Goal: Transaction & Acquisition: Purchase product/service

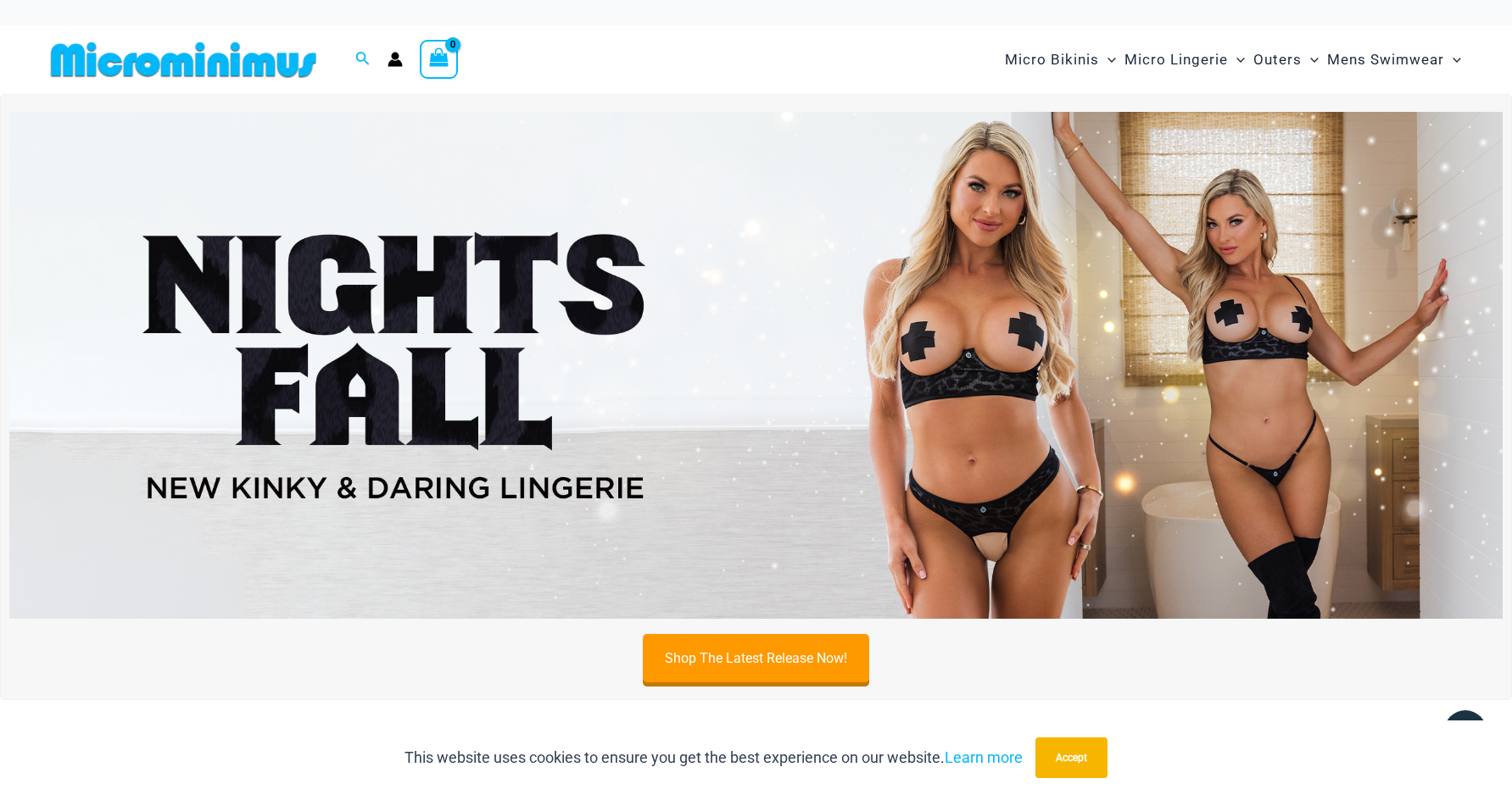
click at [947, 434] on img at bounding box center [756, 365] width 1493 height 507
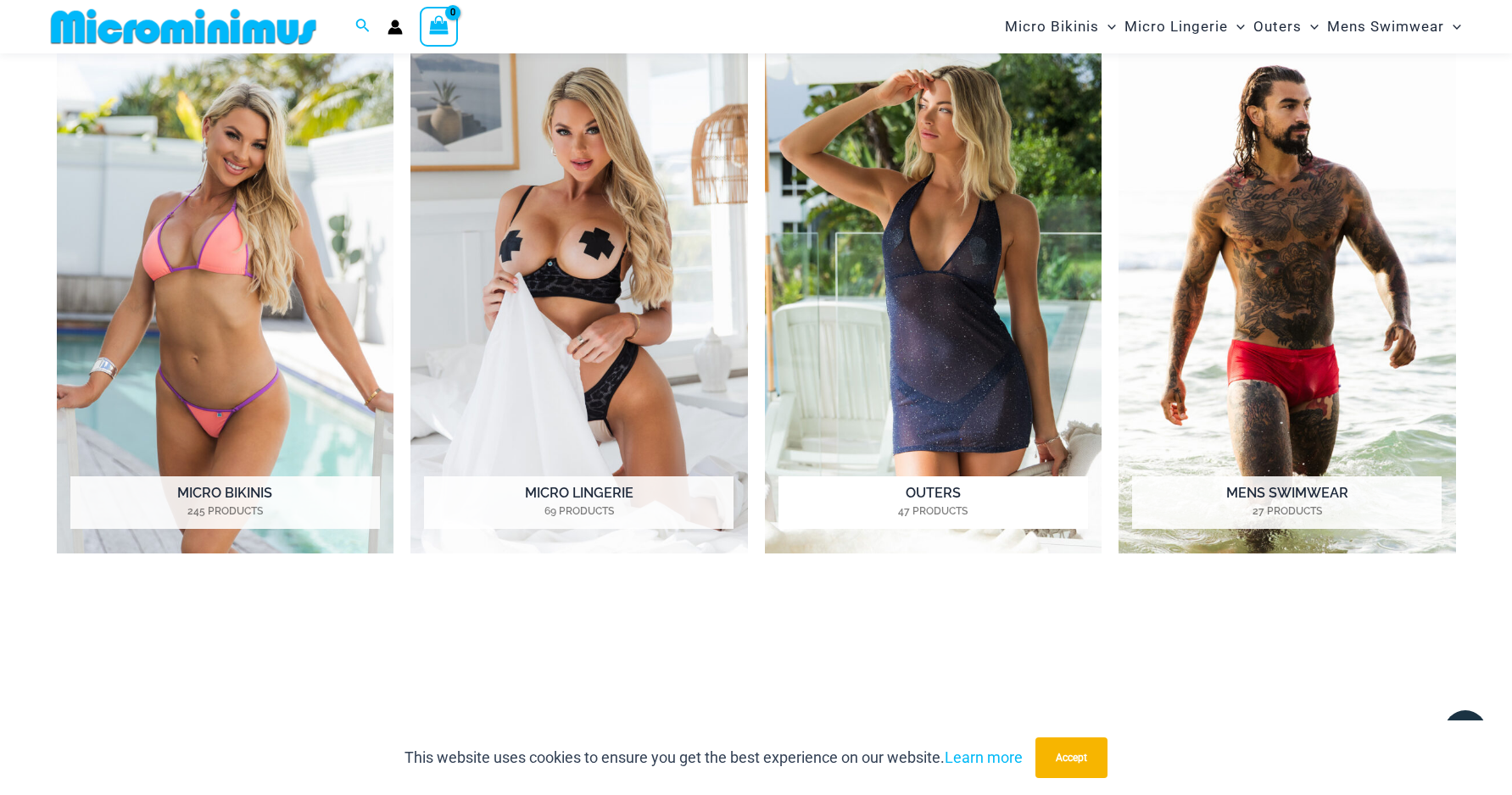
scroll to position [876, 0]
click at [1262, 479] on h2 "Mens Swimwear 27 Products" at bounding box center [1287, 502] width 309 height 52
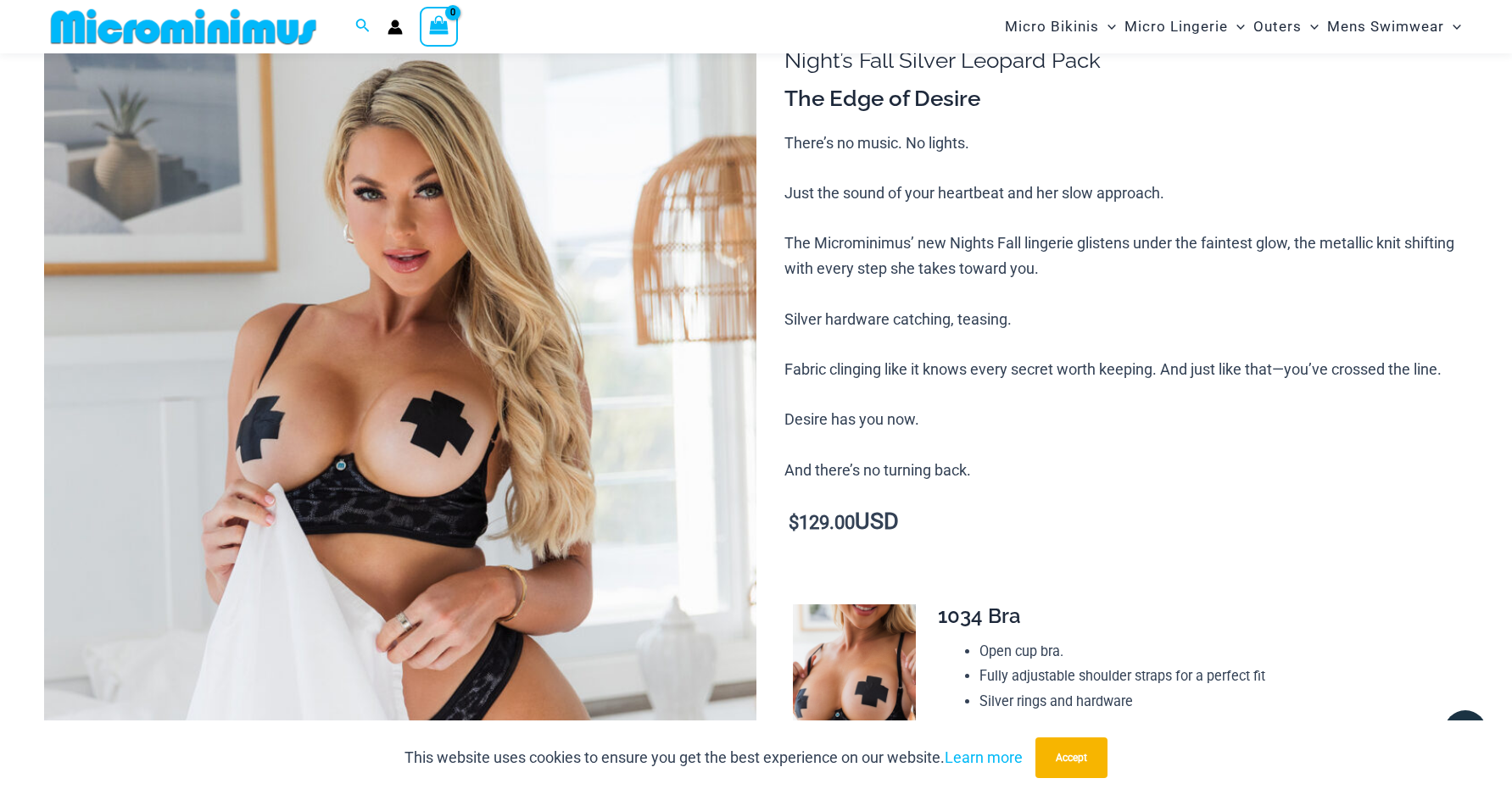
scroll to position [165, 0]
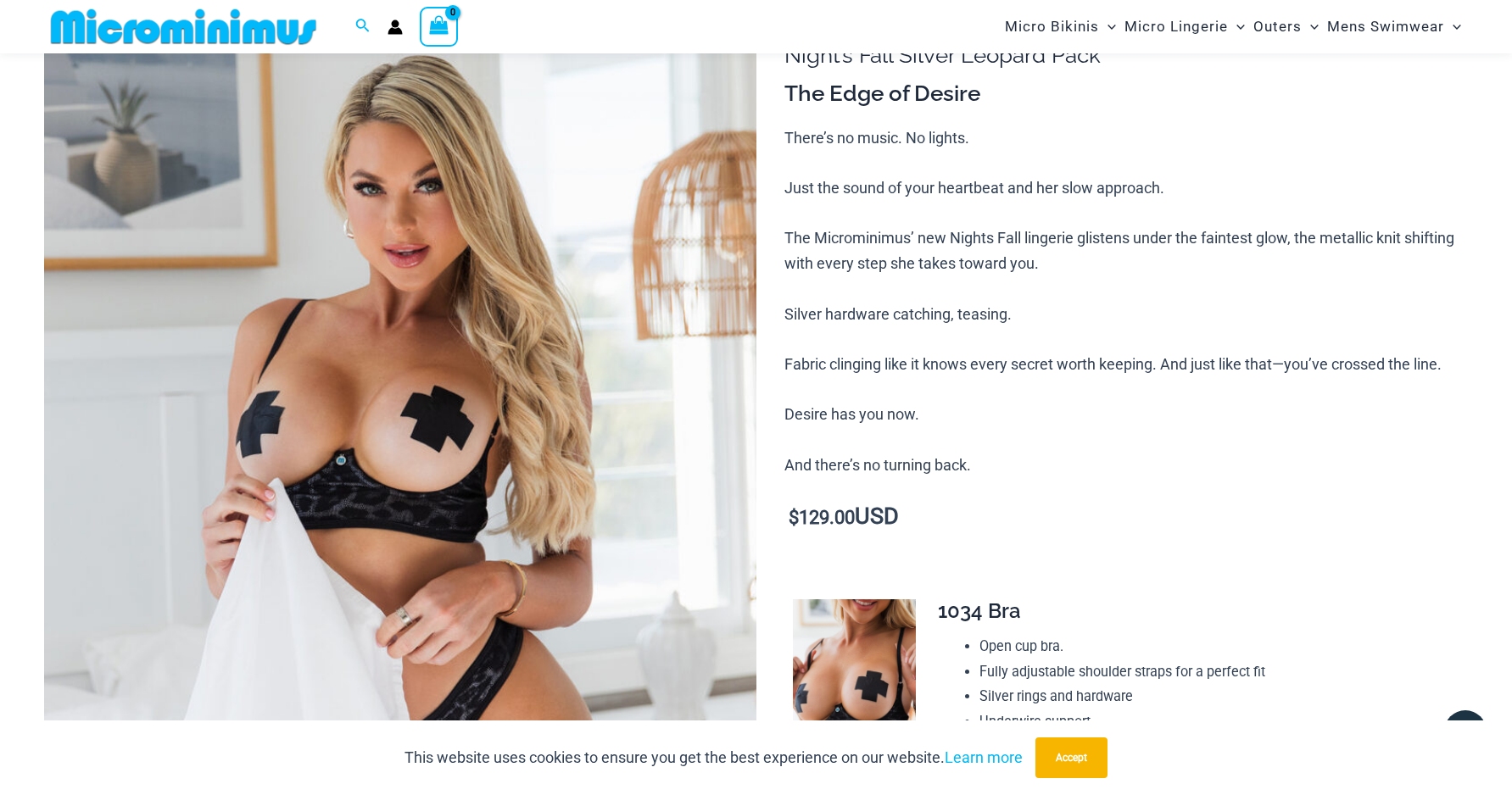
click at [344, 464] on img at bounding box center [399, 523] width 712 height 1068
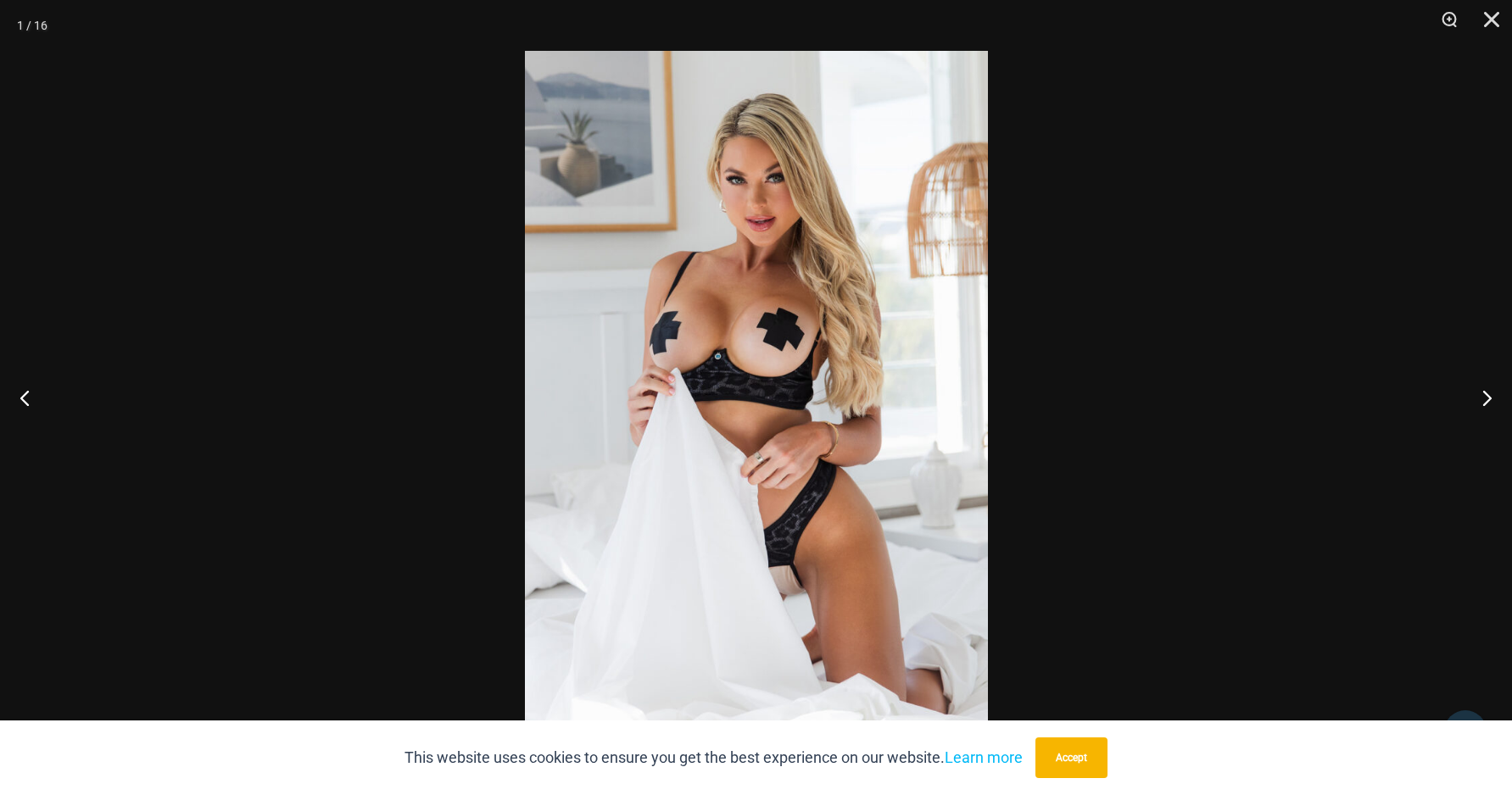
click at [724, 381] on img at bounding box center [756, 398] width 463 height 694
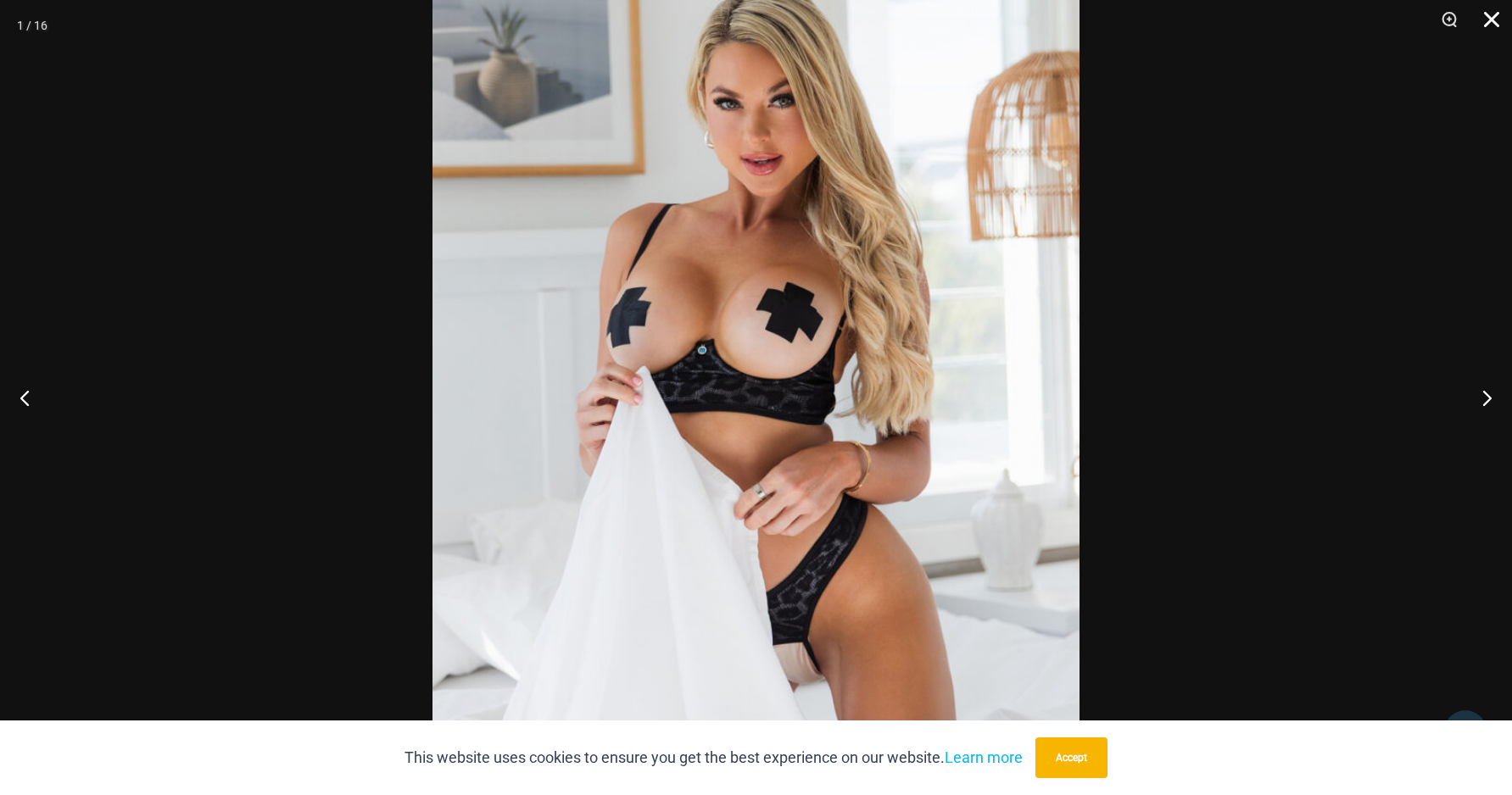
click at [1488, 23] on button "Close" at bounding box center [1486, 25] width 43 height 51
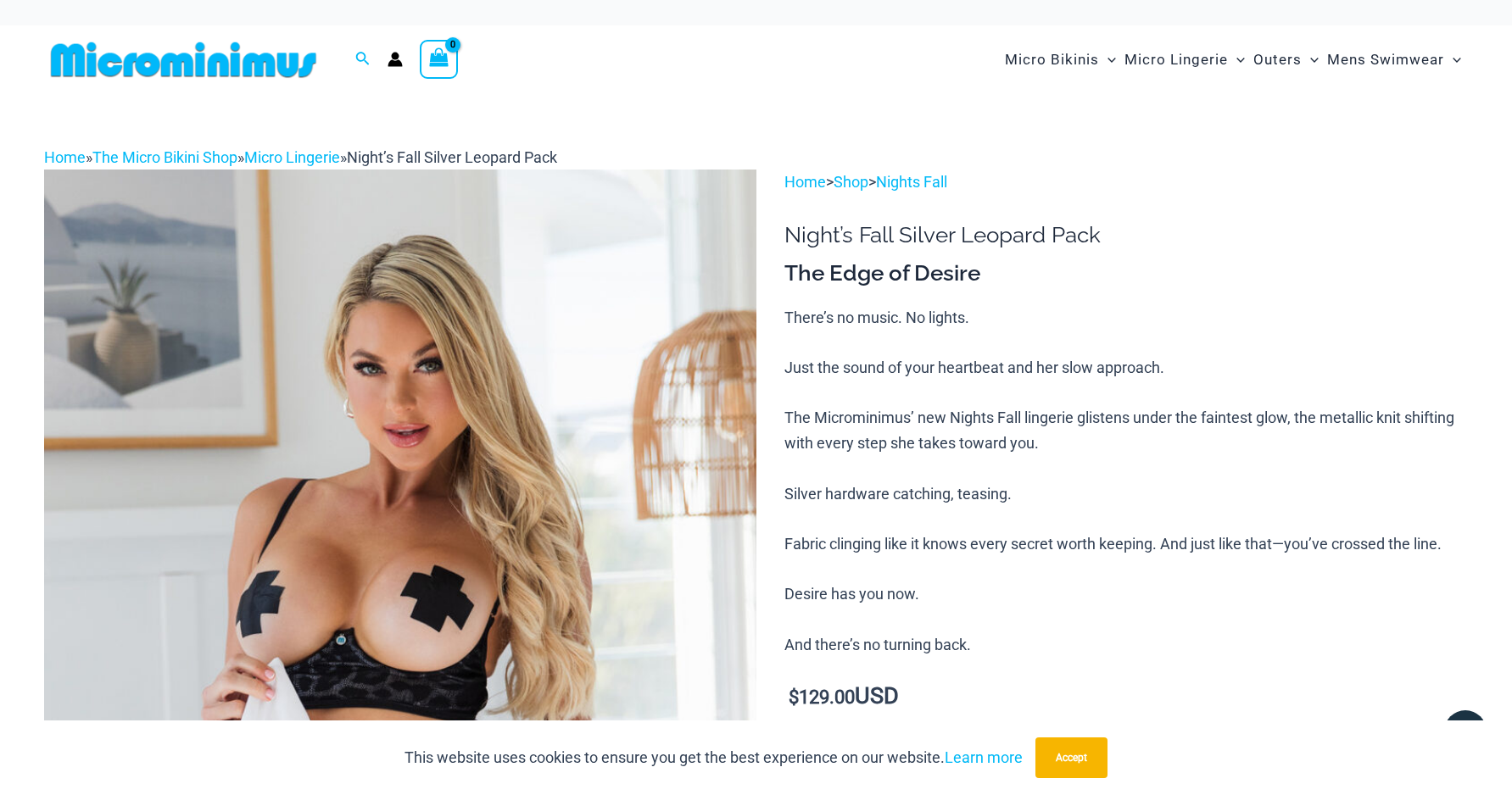
scroll to position [0, 0]
click at [319, 159] on link "Micro Lingerie" at bounding box center [291, 156] width 96 height 18
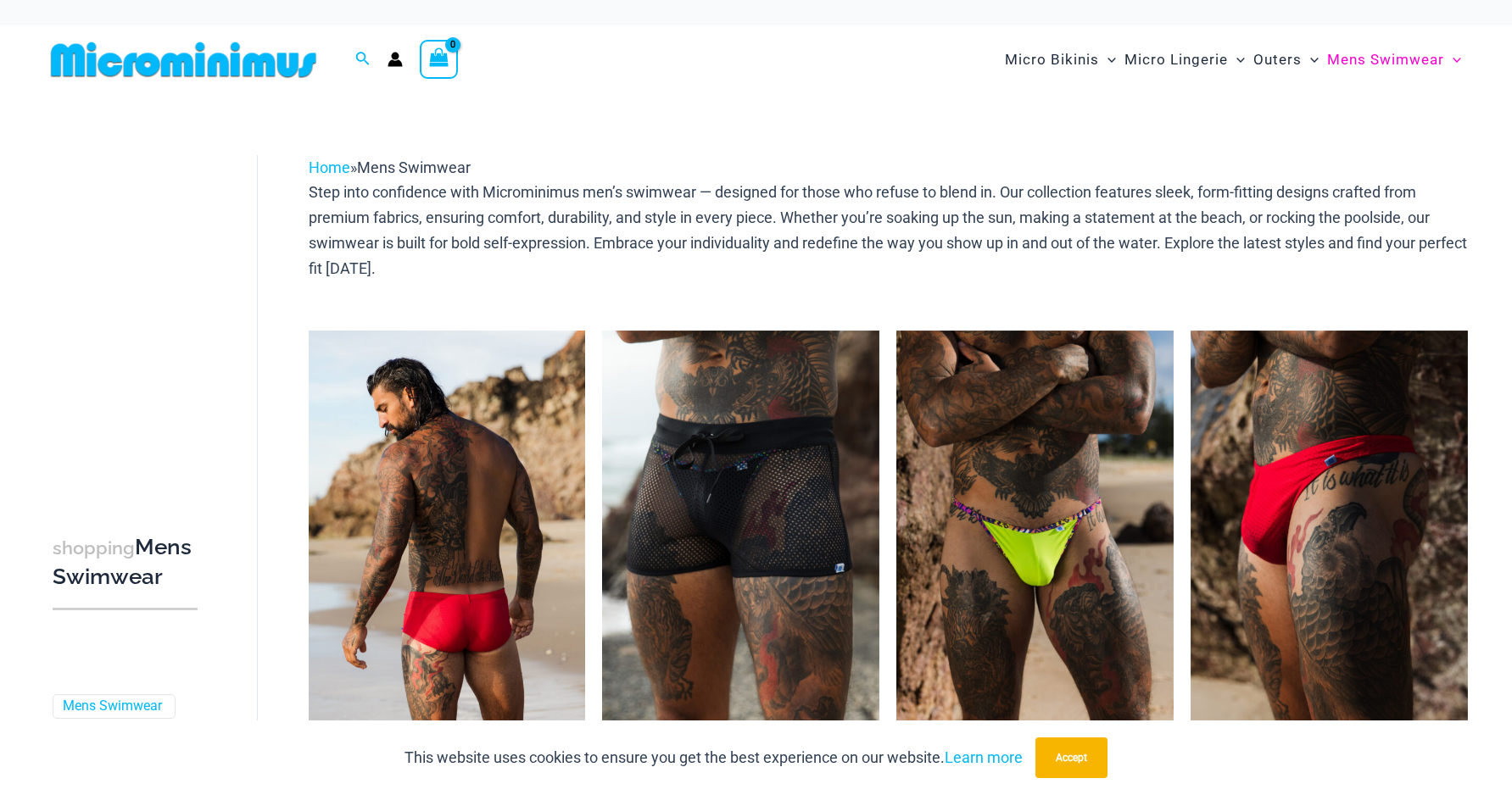
click at [469, 606] on img at bounding box center [447, 538] width 277 height 415
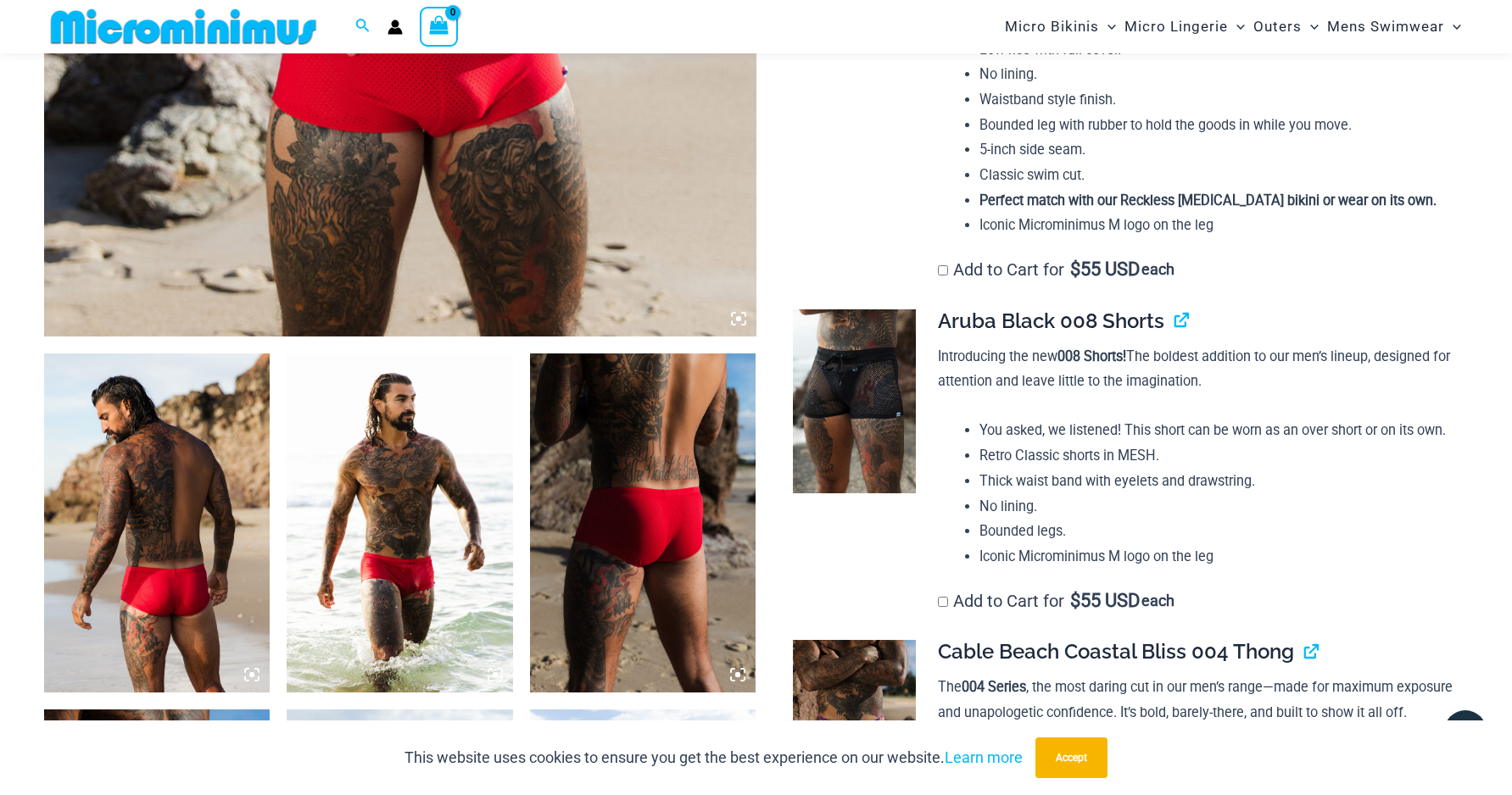
scroll to position [1141, 0]
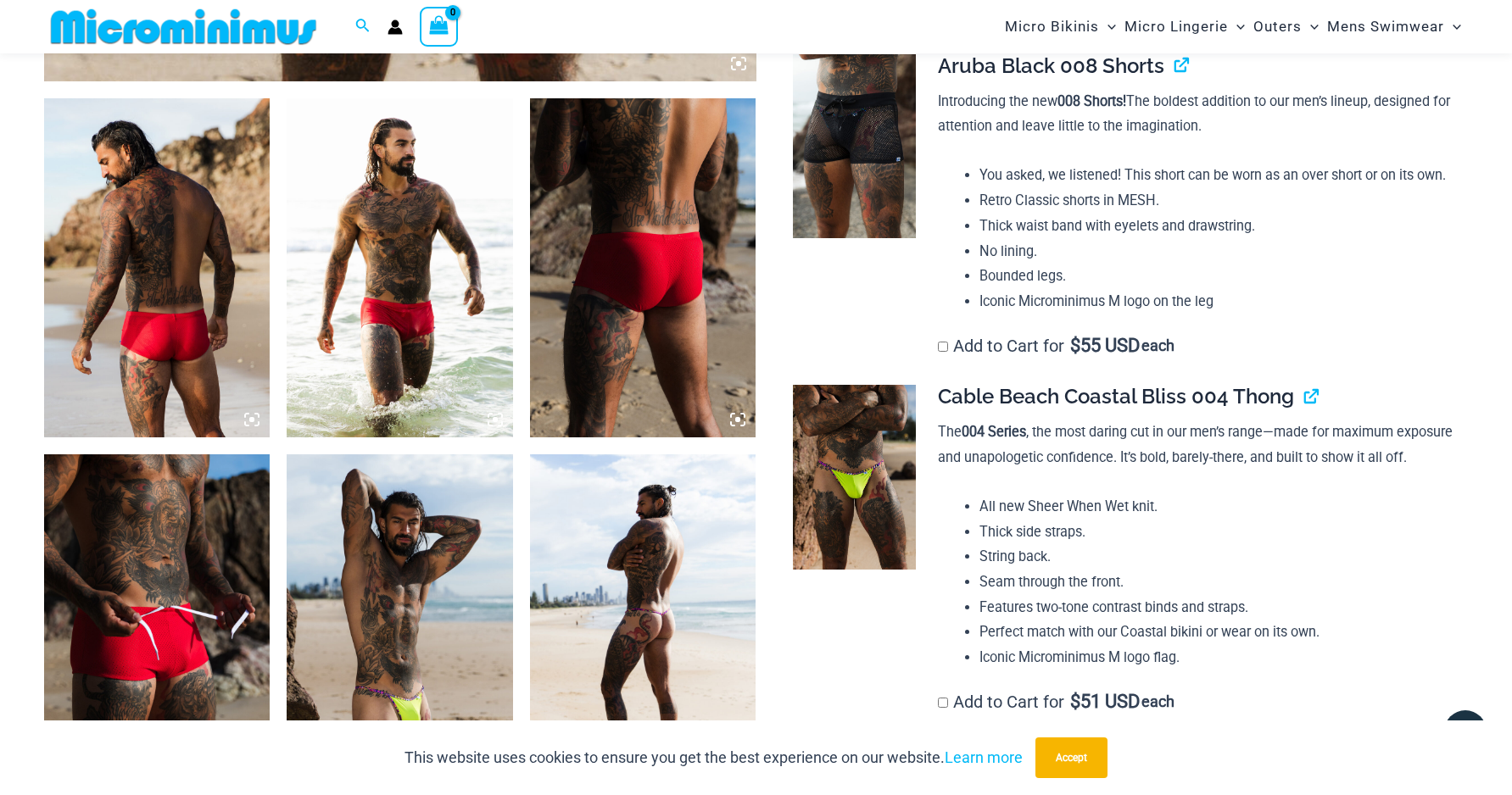
click at [182, 603] on img at bounding box center [156, 624] width 226 height 339
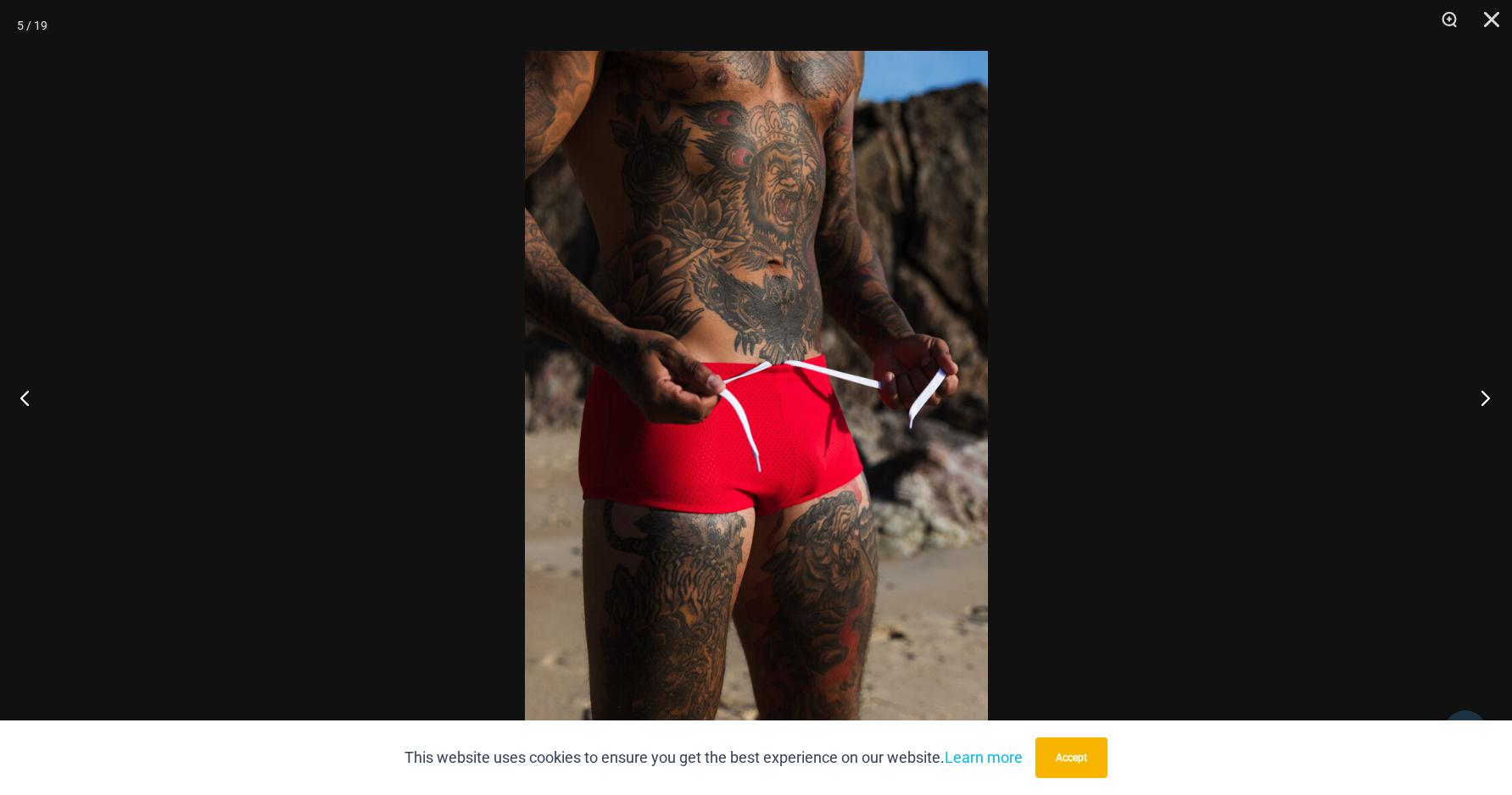
click at [1479, 384] on button "Next" at bounding box center [1479, 398] width 63 height 85
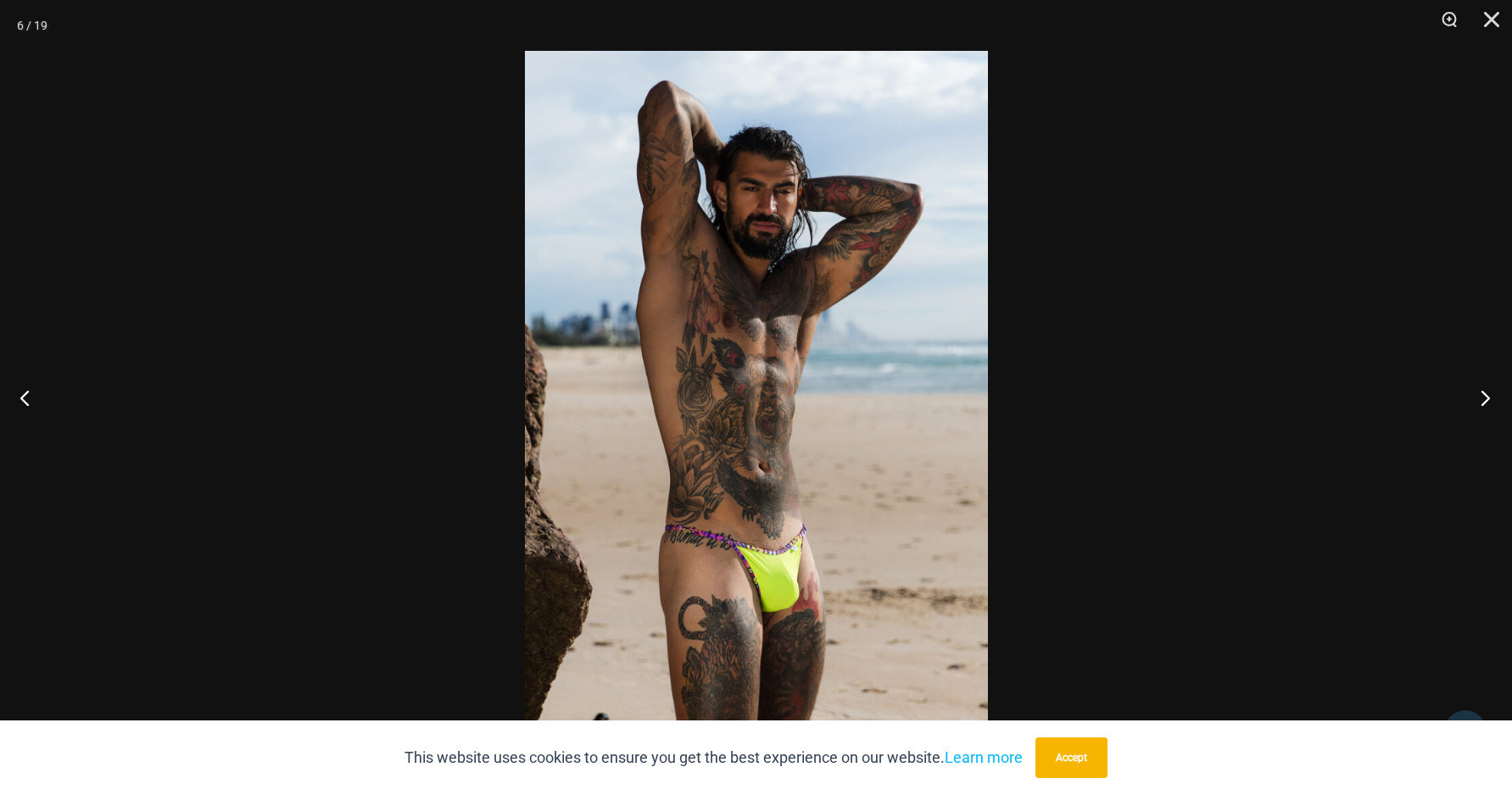
click at [1479, 384] on button "Next" at bounding box center [1479, 398] width 63 height 85
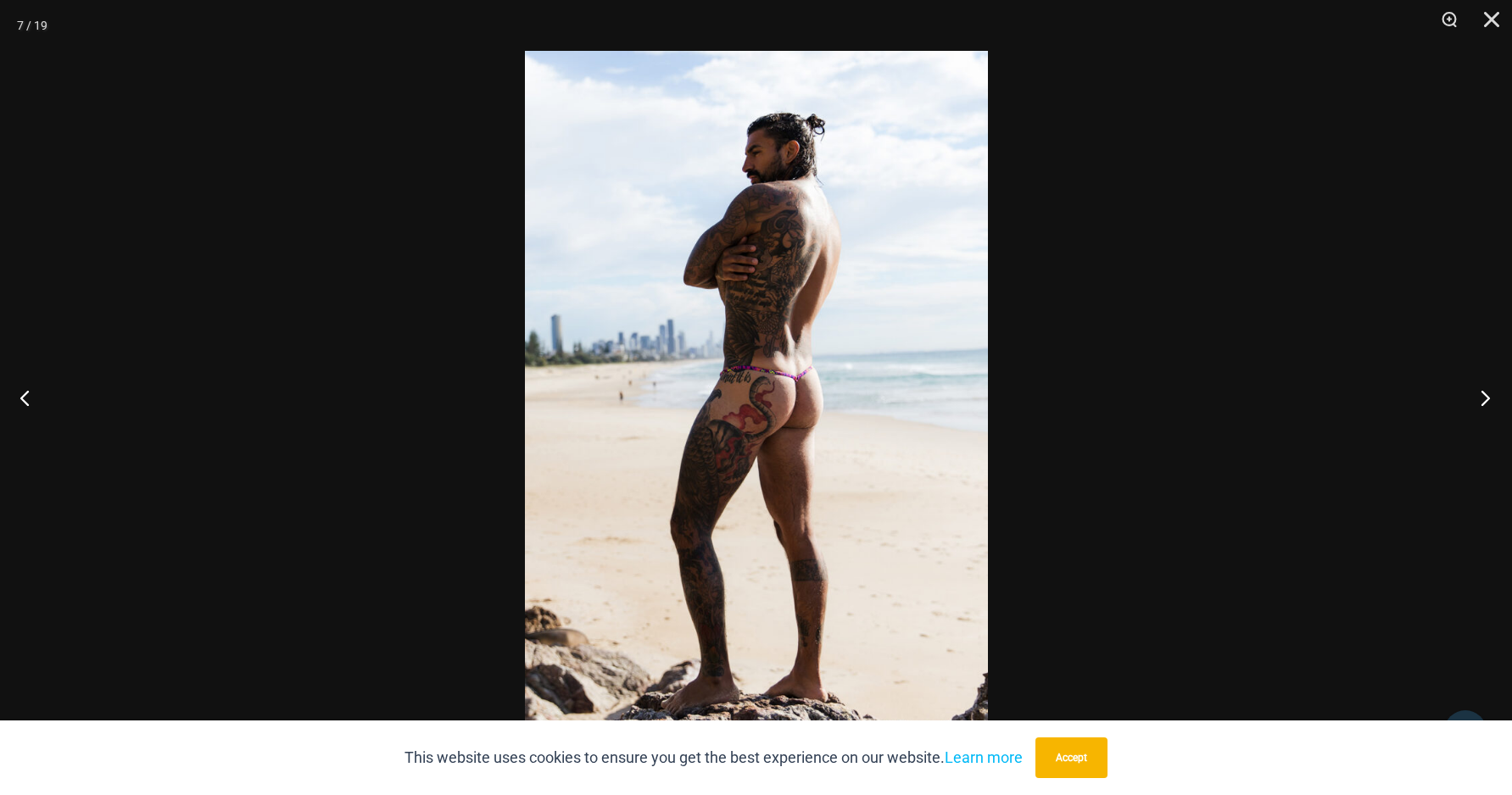
click at [1479, 384] on button "Next" at bounding box center [1479, 398] width 63 height 85
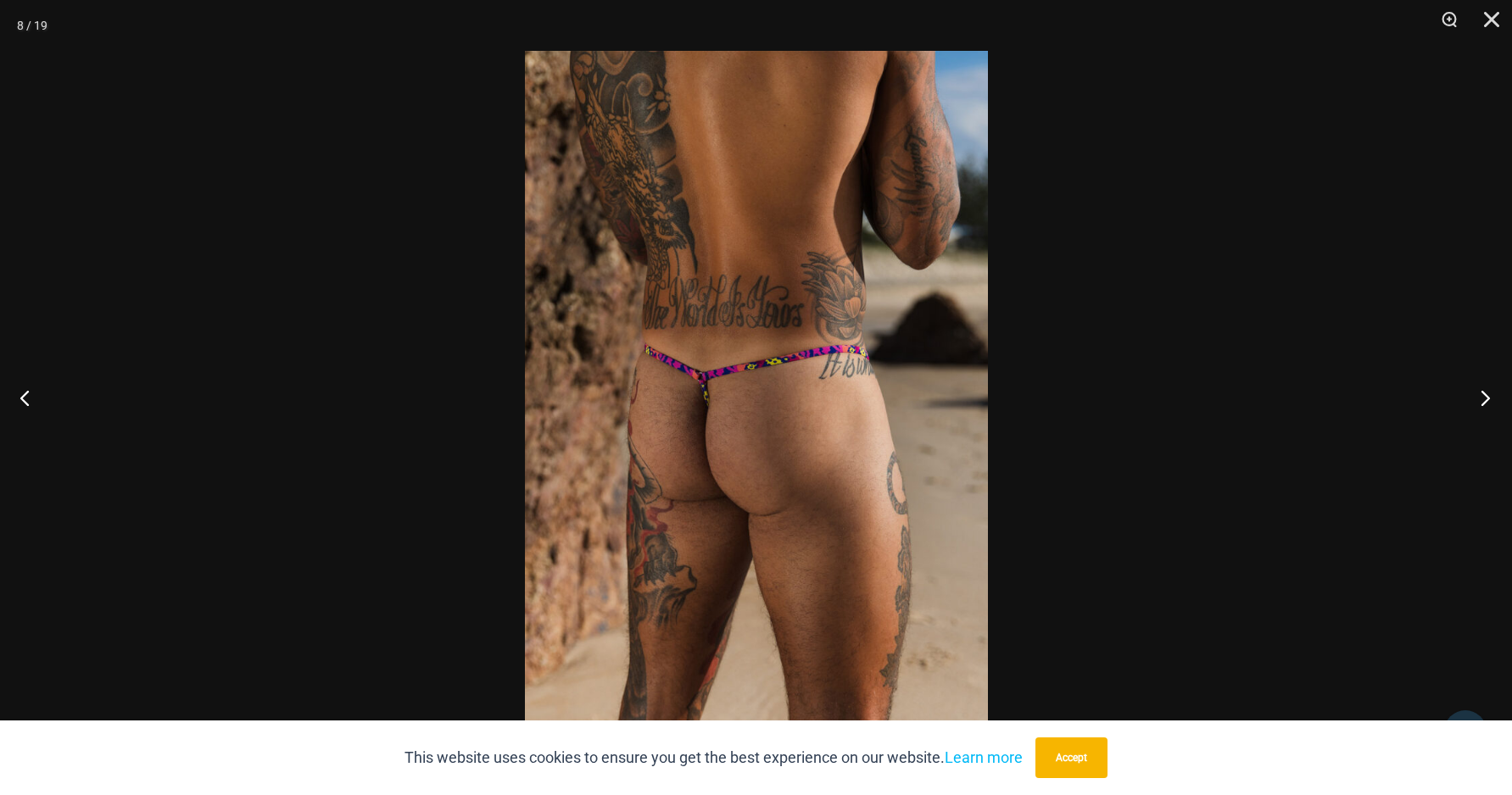
click at [1479, 384] on button "Next" at bounding box center [1479, 398] width 63 height 85
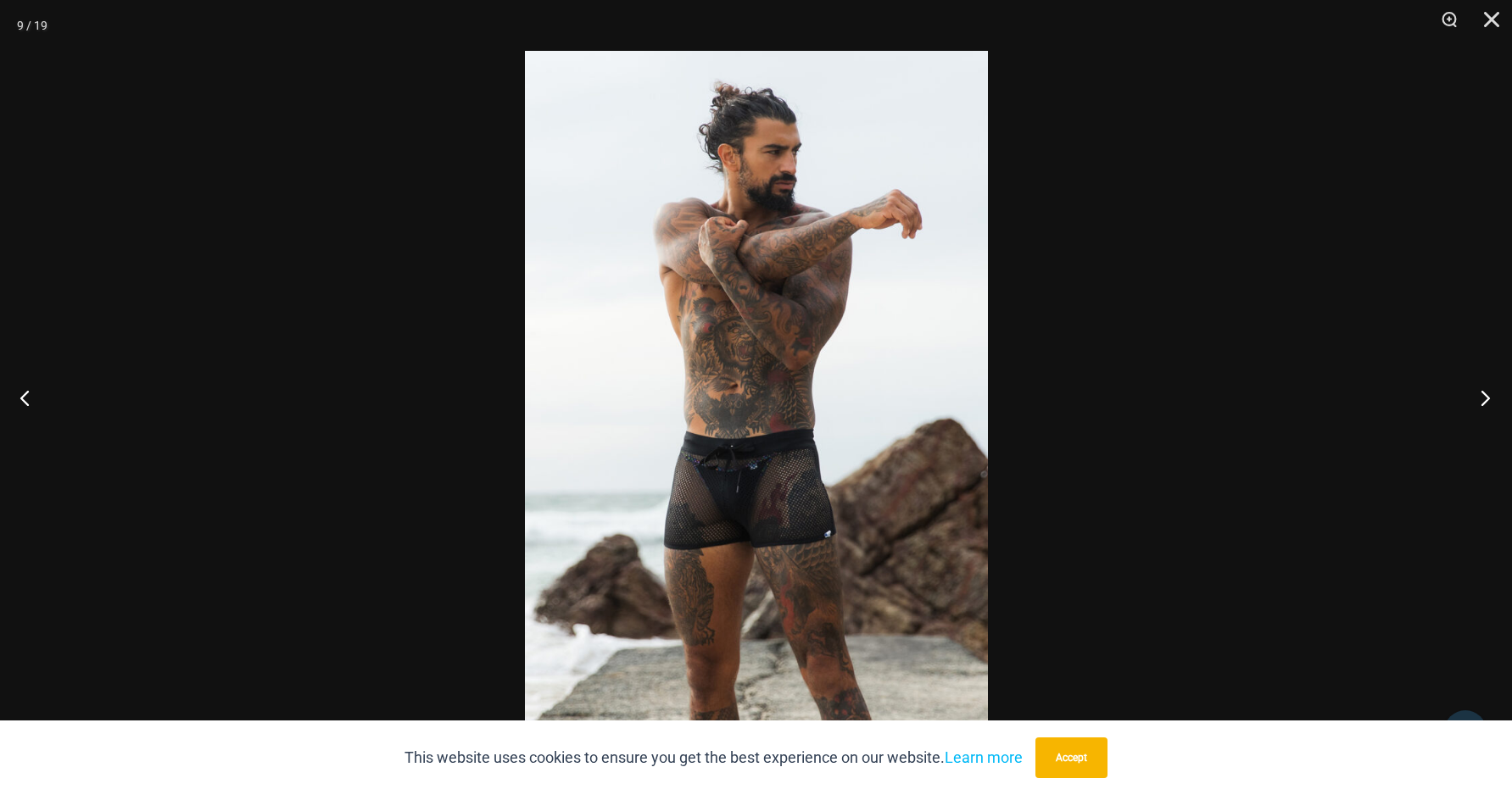
click at [1479, 384] on button "Next" at bounding box center [1479, 398] width 63 height 85
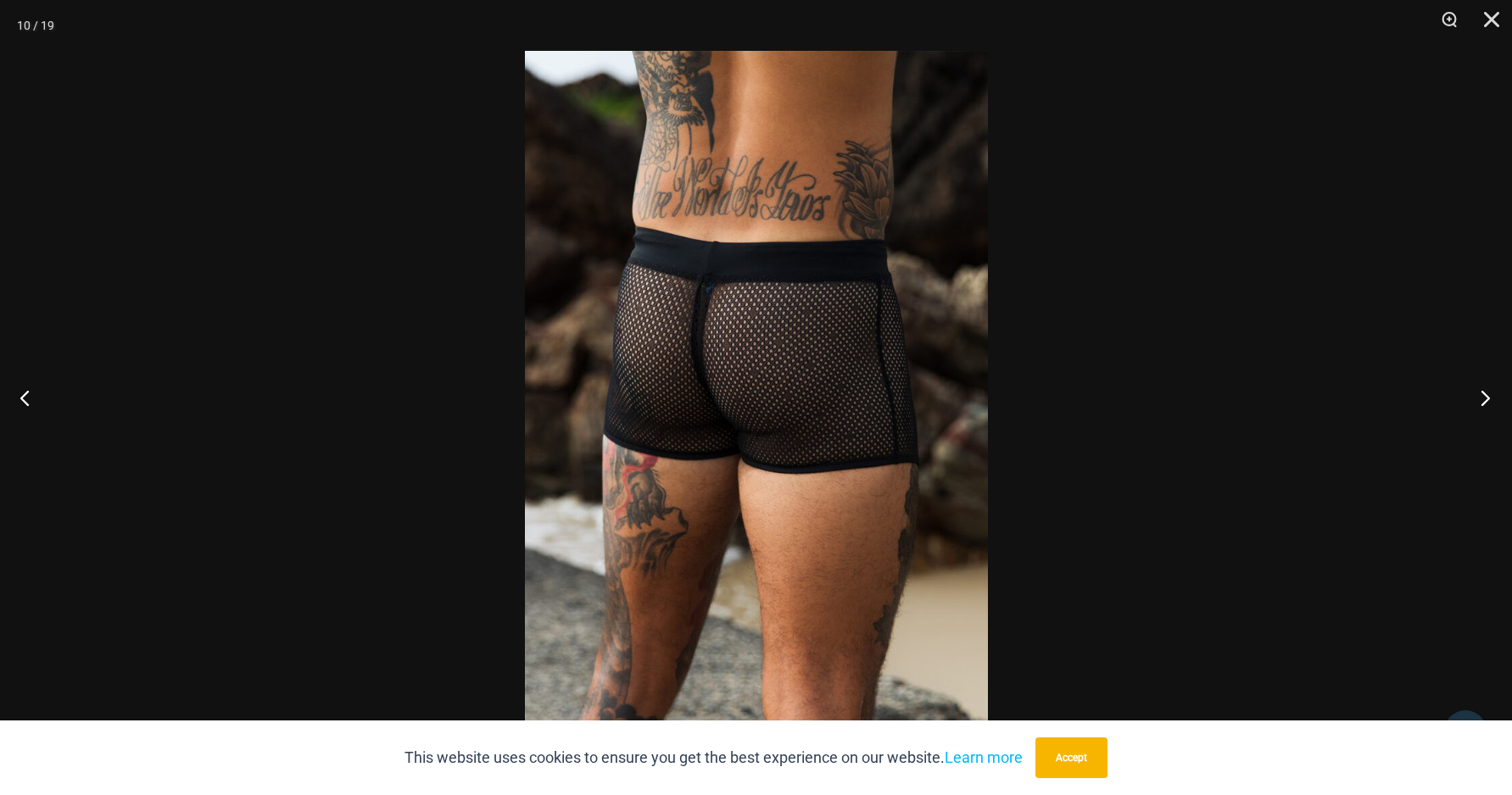
click at [1479, 384] on button "Next" at bounding box center [1479, 398] width 63 height 85
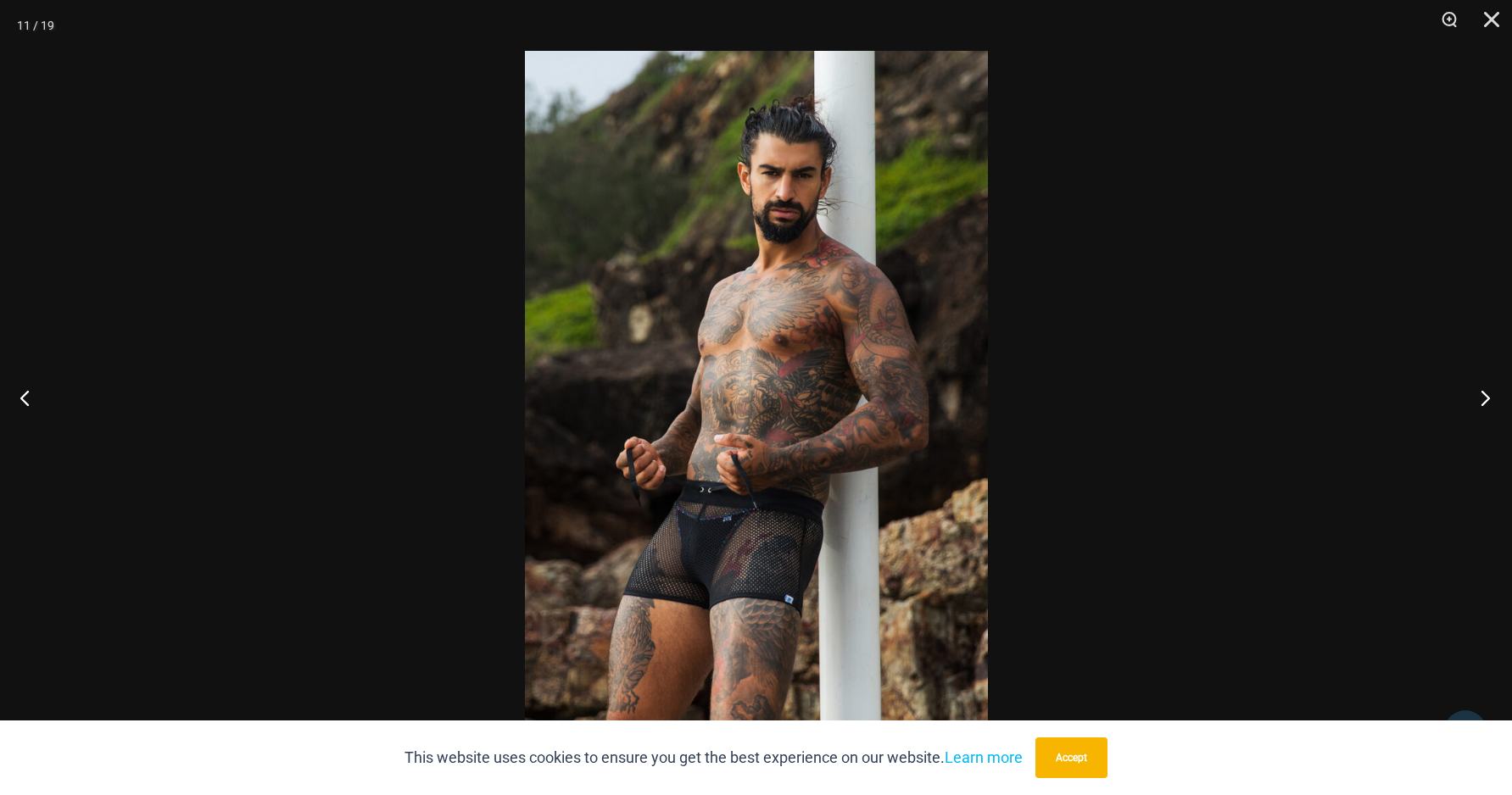
click at [1479, 384] on button "Next" at bounding box center [1479, 398] width 63 height 85
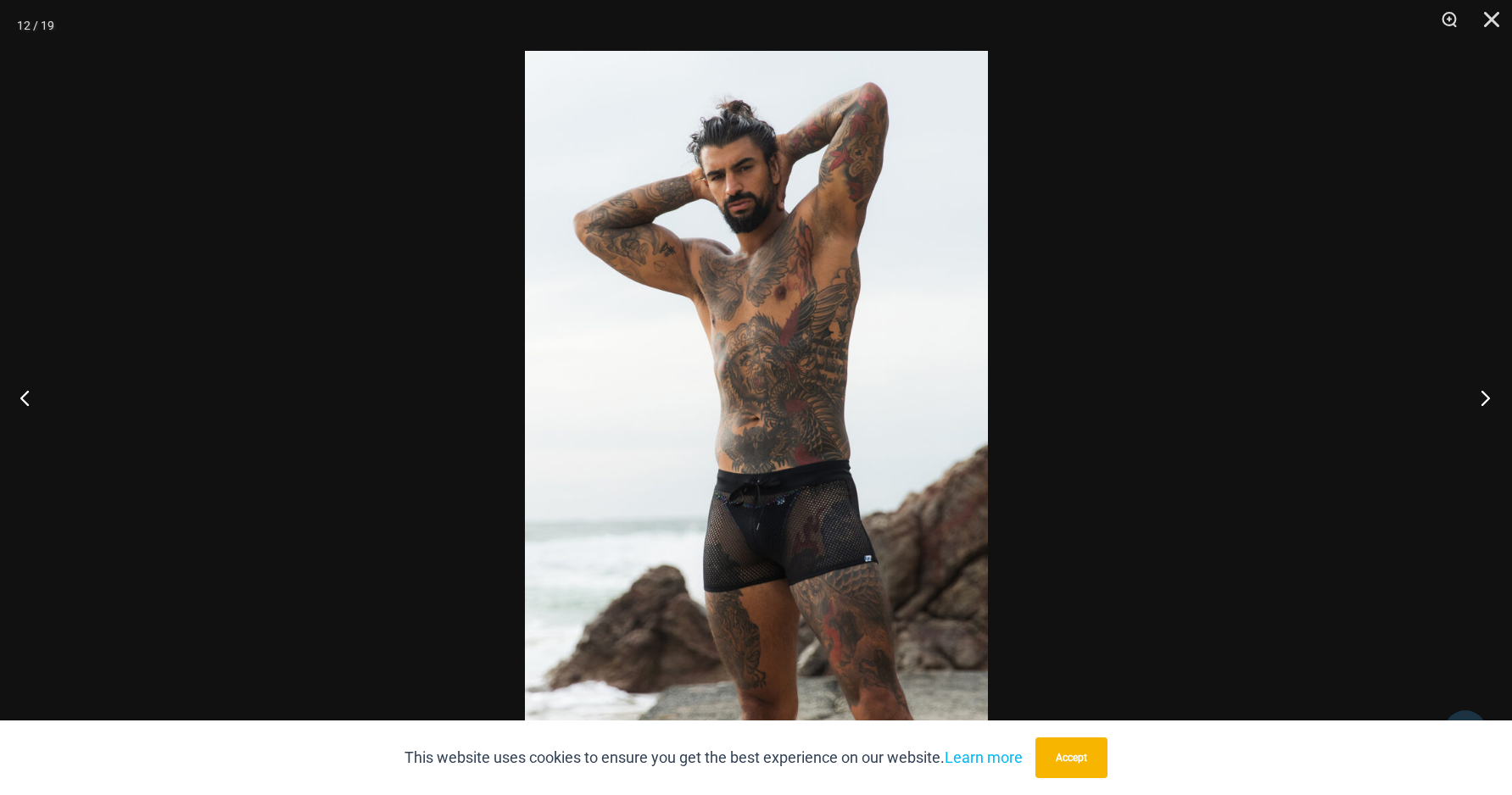
click at [1479, 384] on button "Next" at bounding box center [1479, 398] width 63 height 85
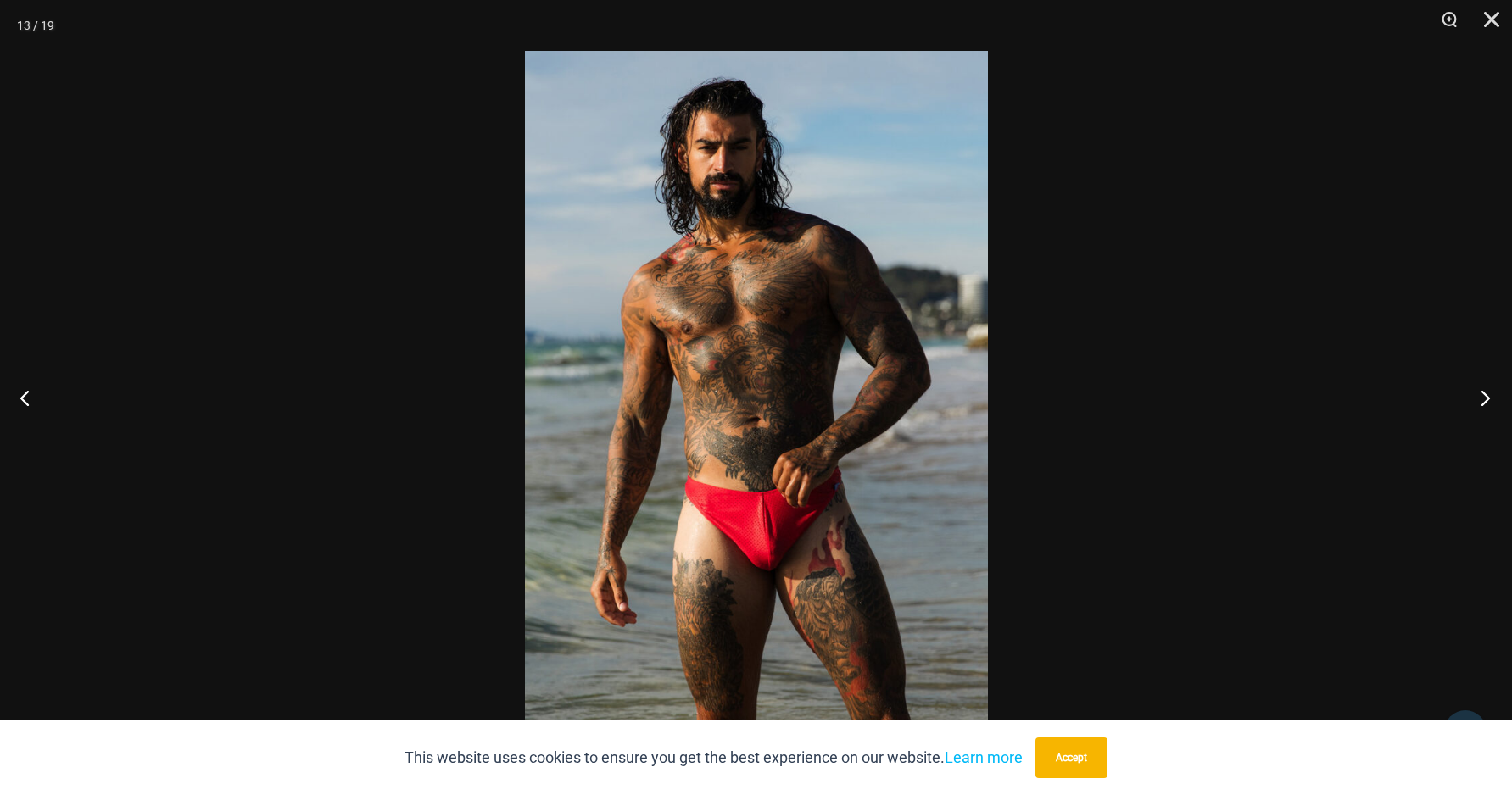
click at [1479, 384] on button "Next" at bounding box center [1479, 398] width 63 height 85
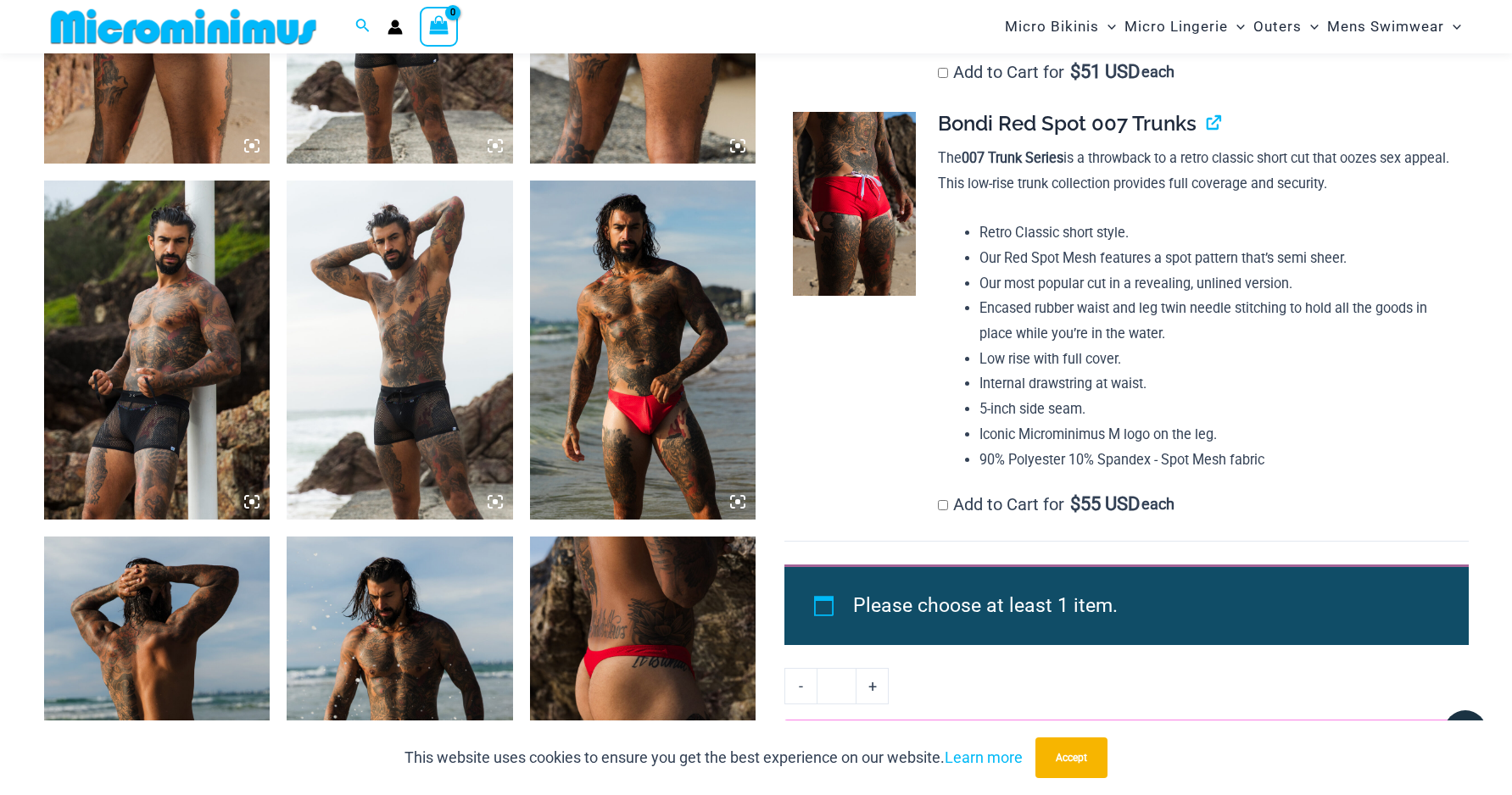
scroll to position [2140, 0]
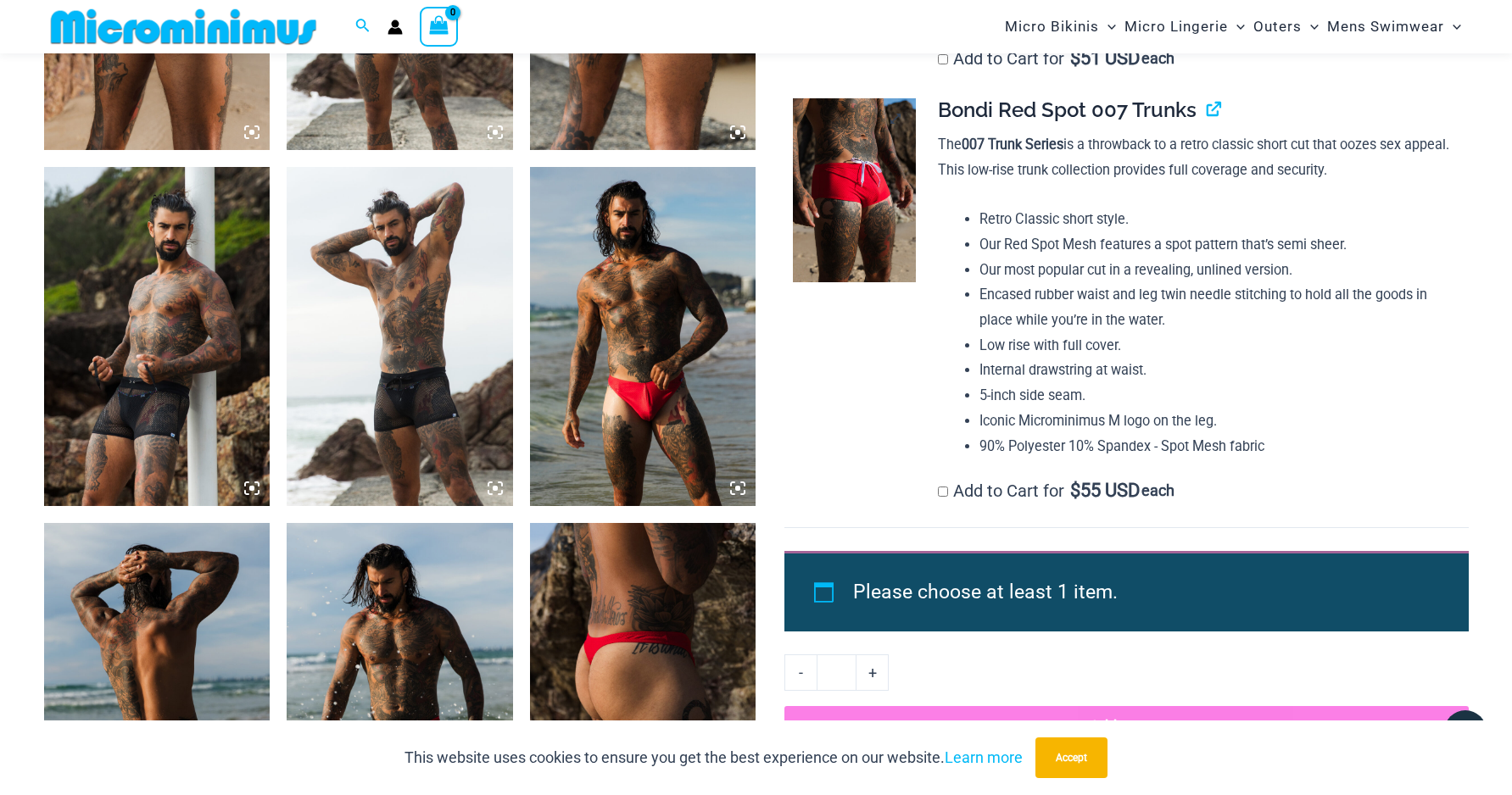
click at [884, 225] on img at bounding box center [854, 191] width 123 height 185
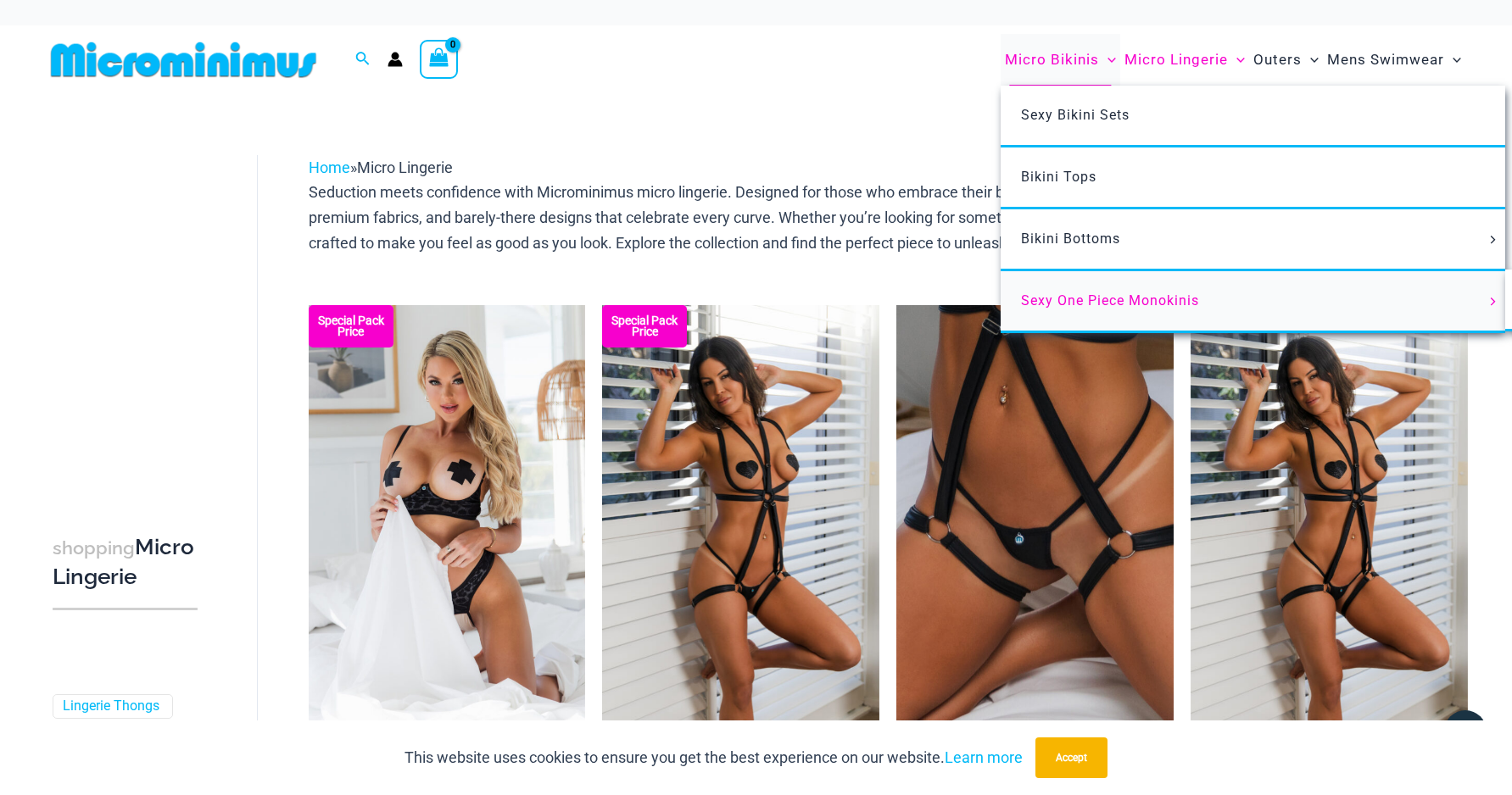
click at [1058, 292] on span "Sexy One Piece Monokinis" at bounding box center [1109, 300] width 178 height 16
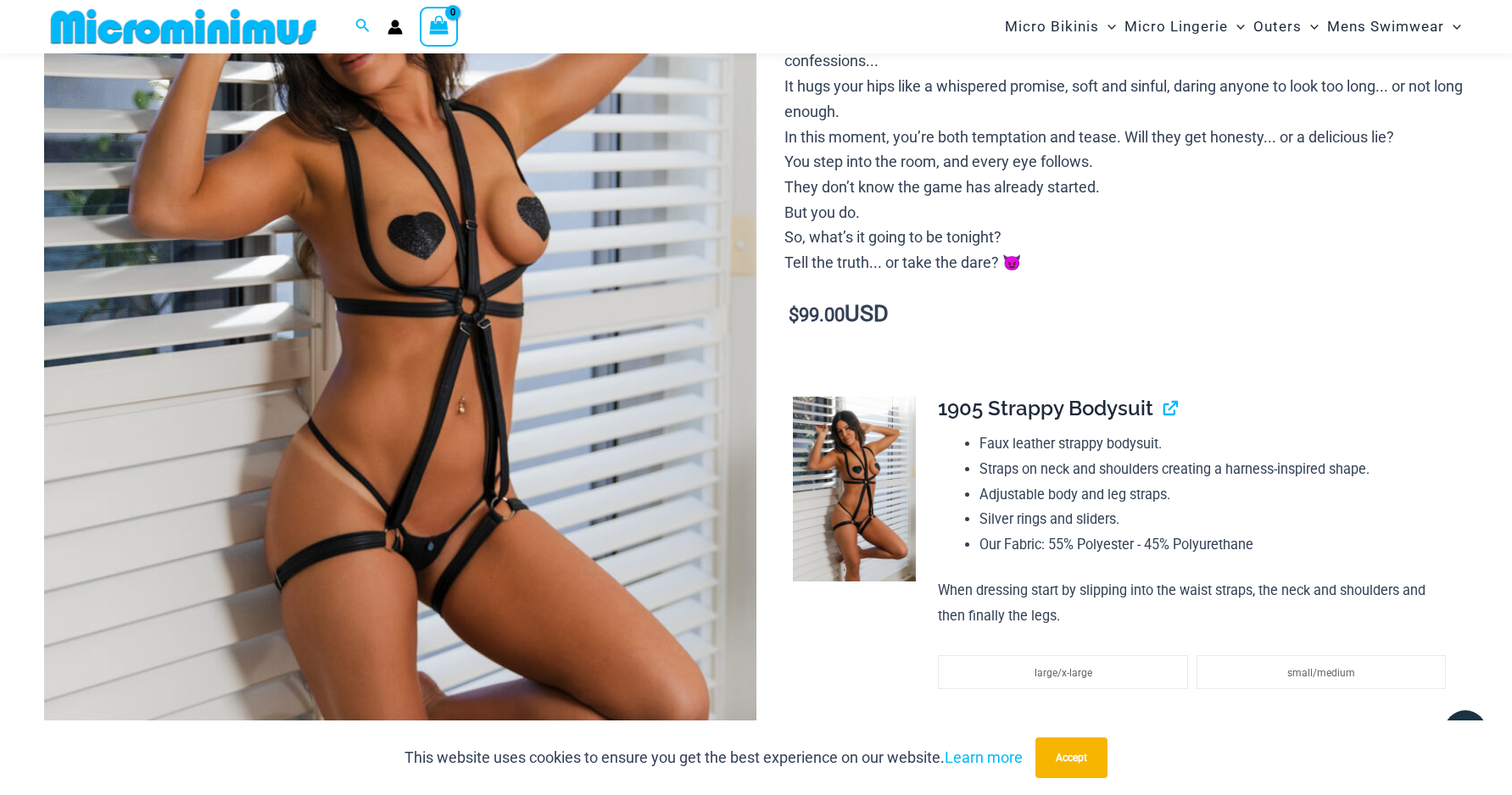
scroll to position [414, 0]
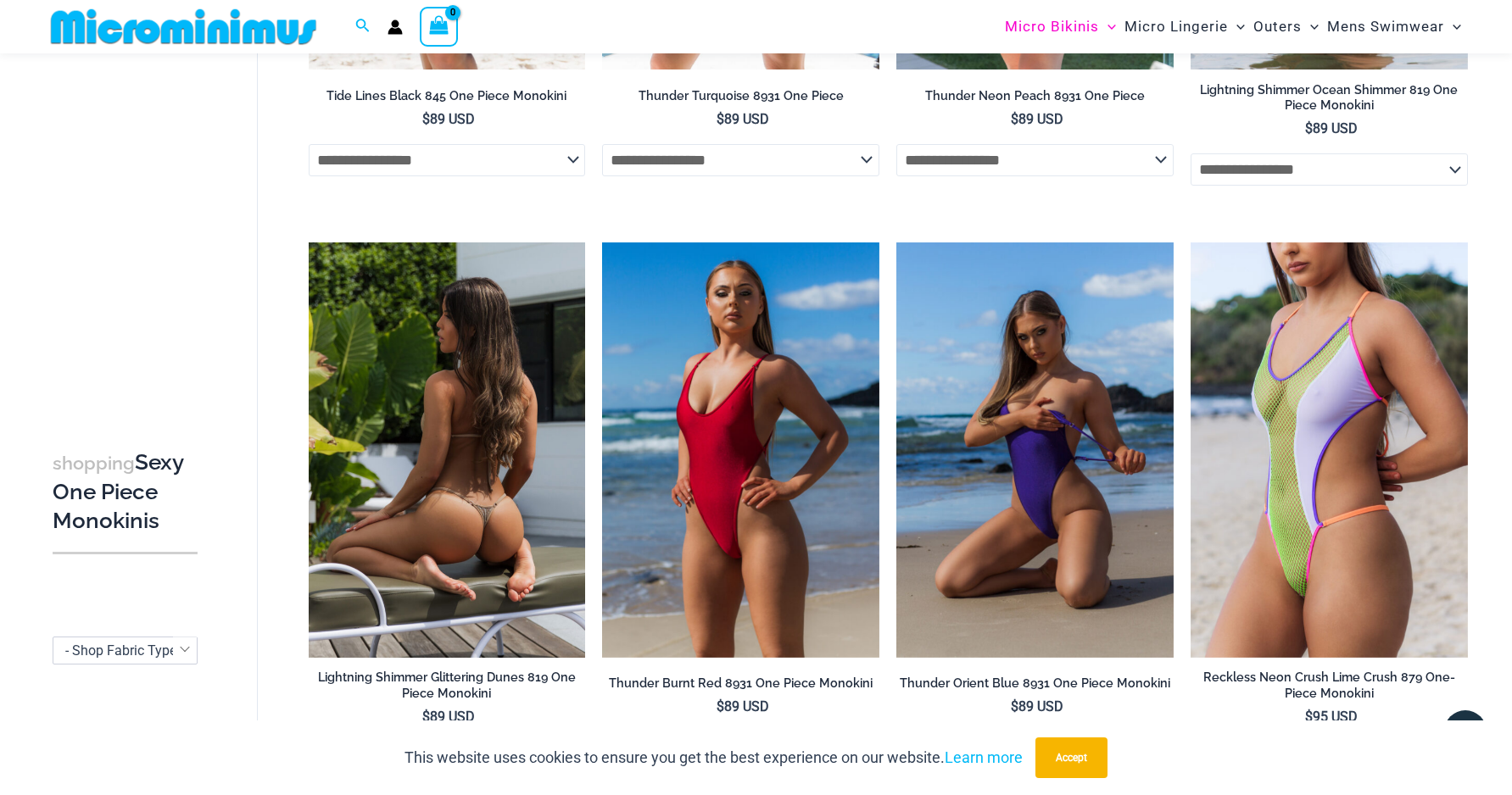
scroll to position [2931, 0]
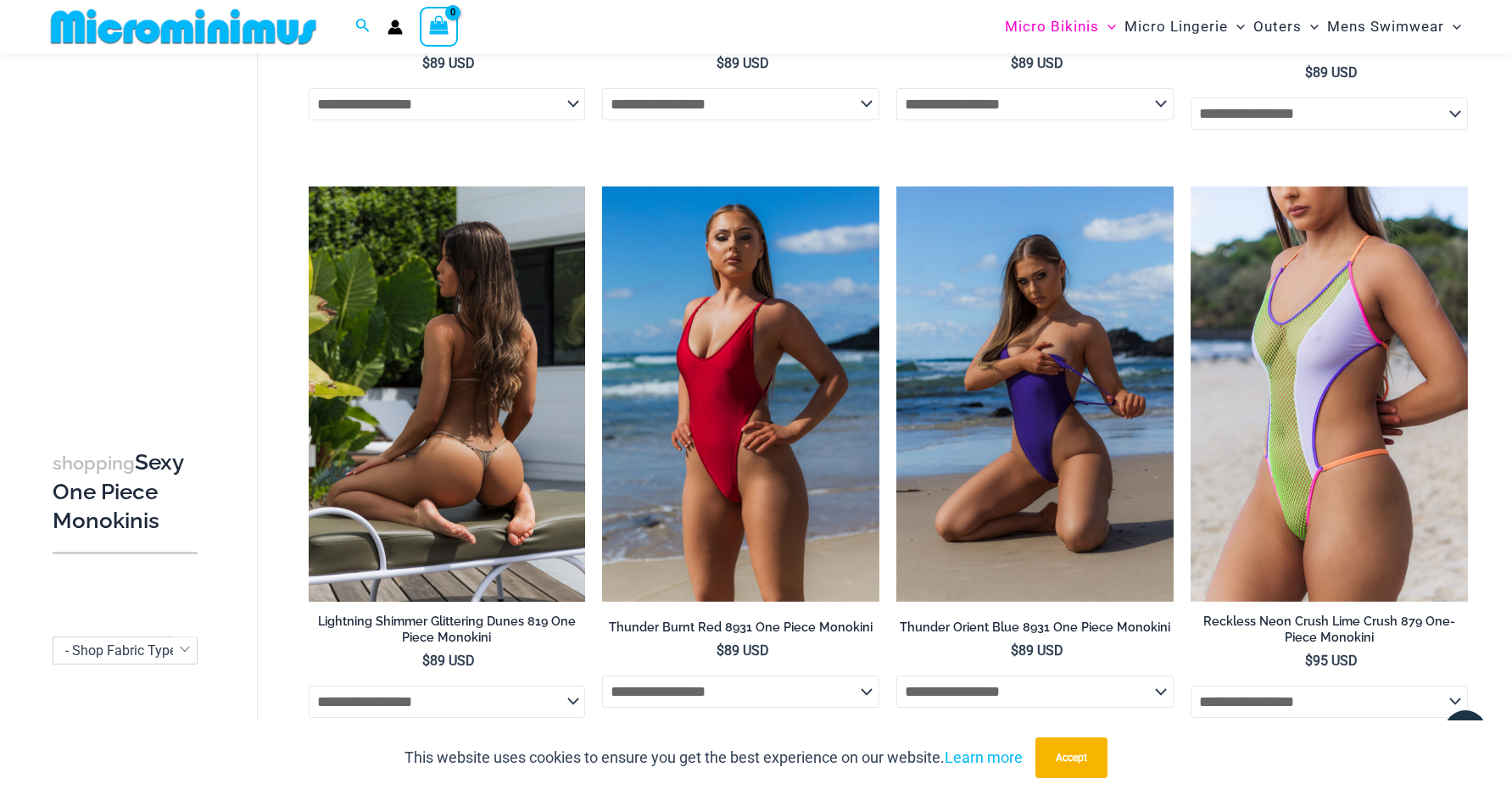
click at [506, 474] on img at bounding box center [447, 394] width 277 height 415
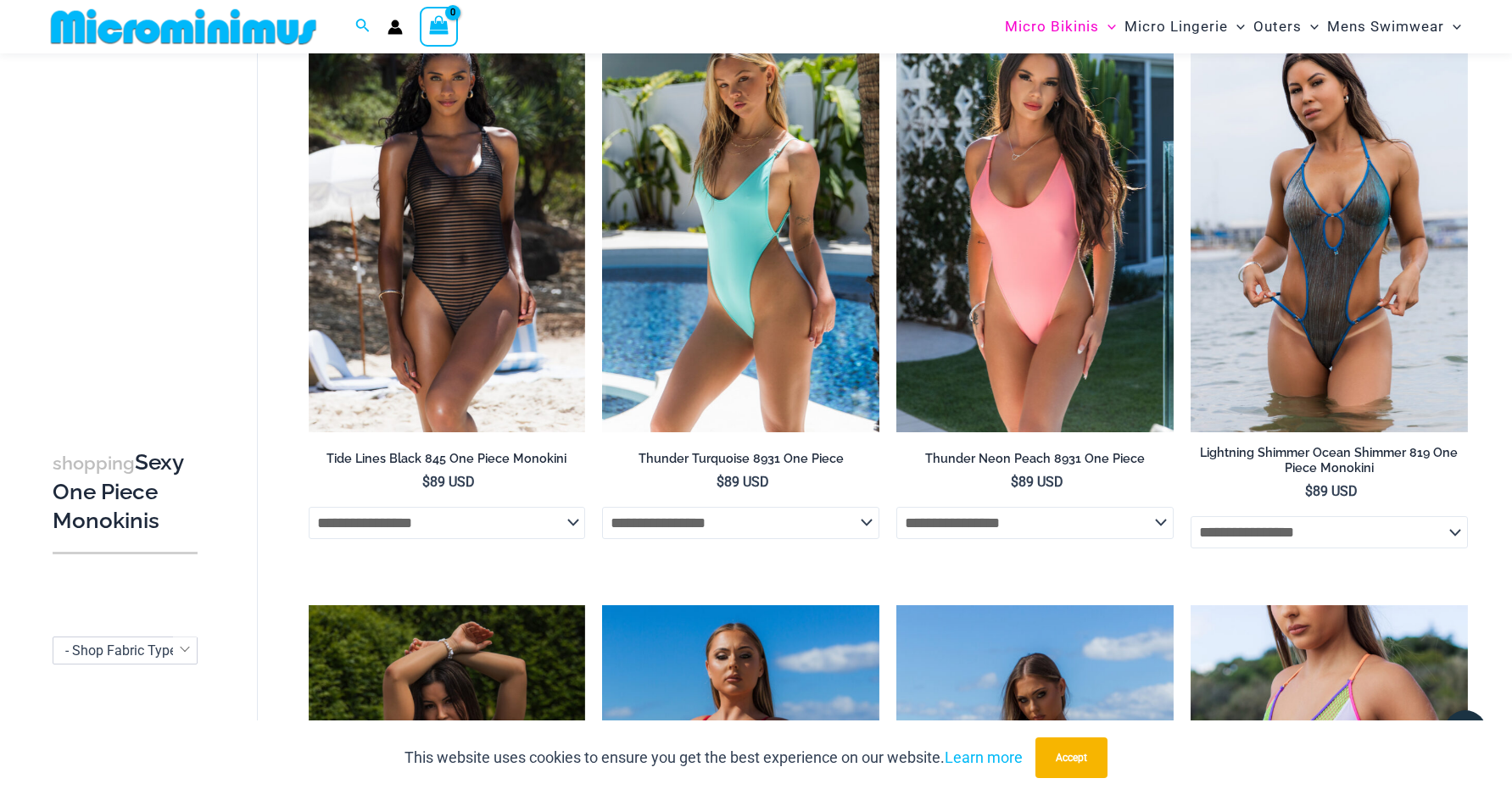
scroll to position [2497, 0]
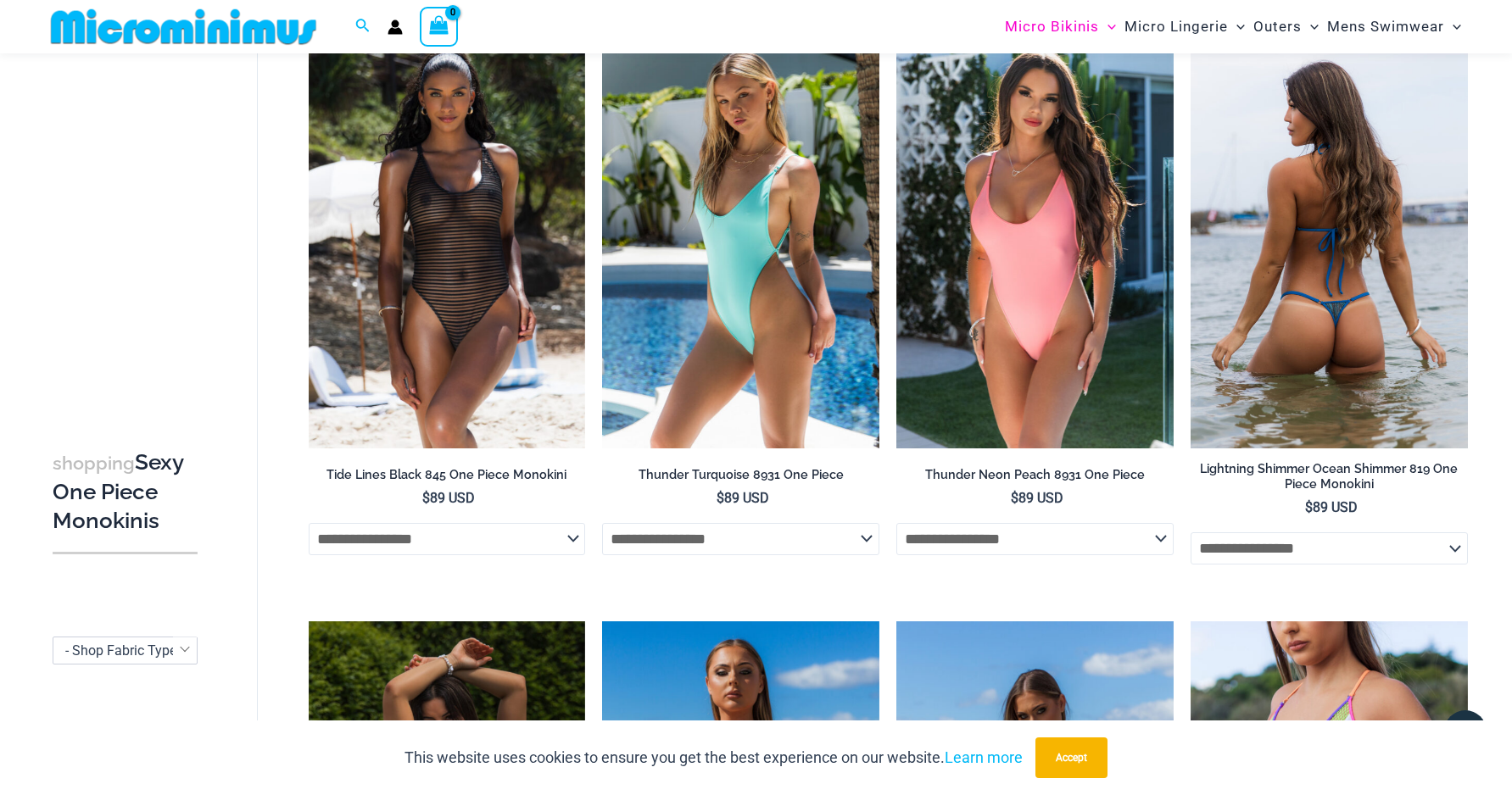
click at [1287, 302] on img at bounding box center [1330, 241] width 277 height 415
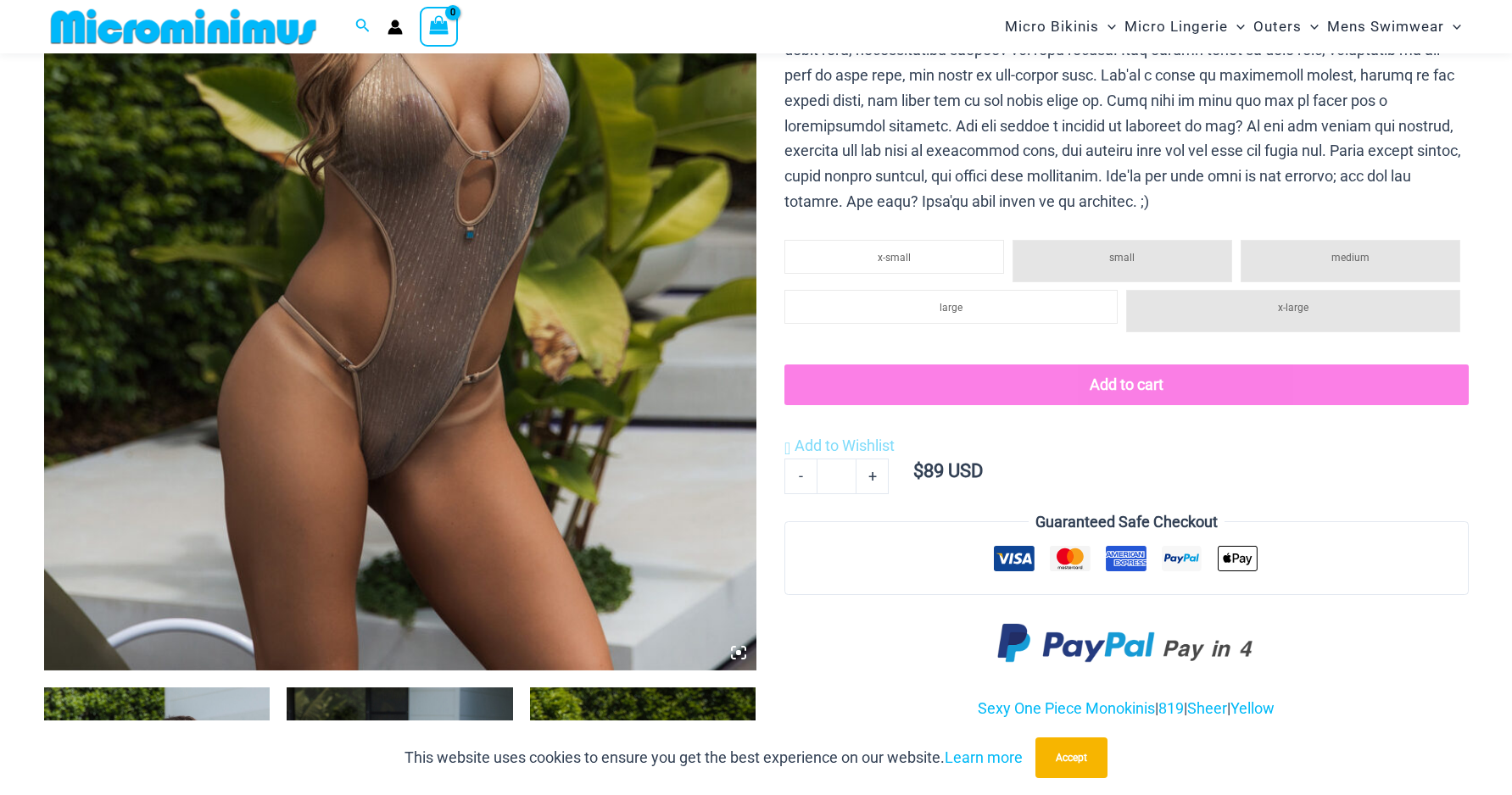
scroll to position [552, 0]
click at [1303, 244] on li "medium" at bounding box center [1350, 262] width 220 height 43
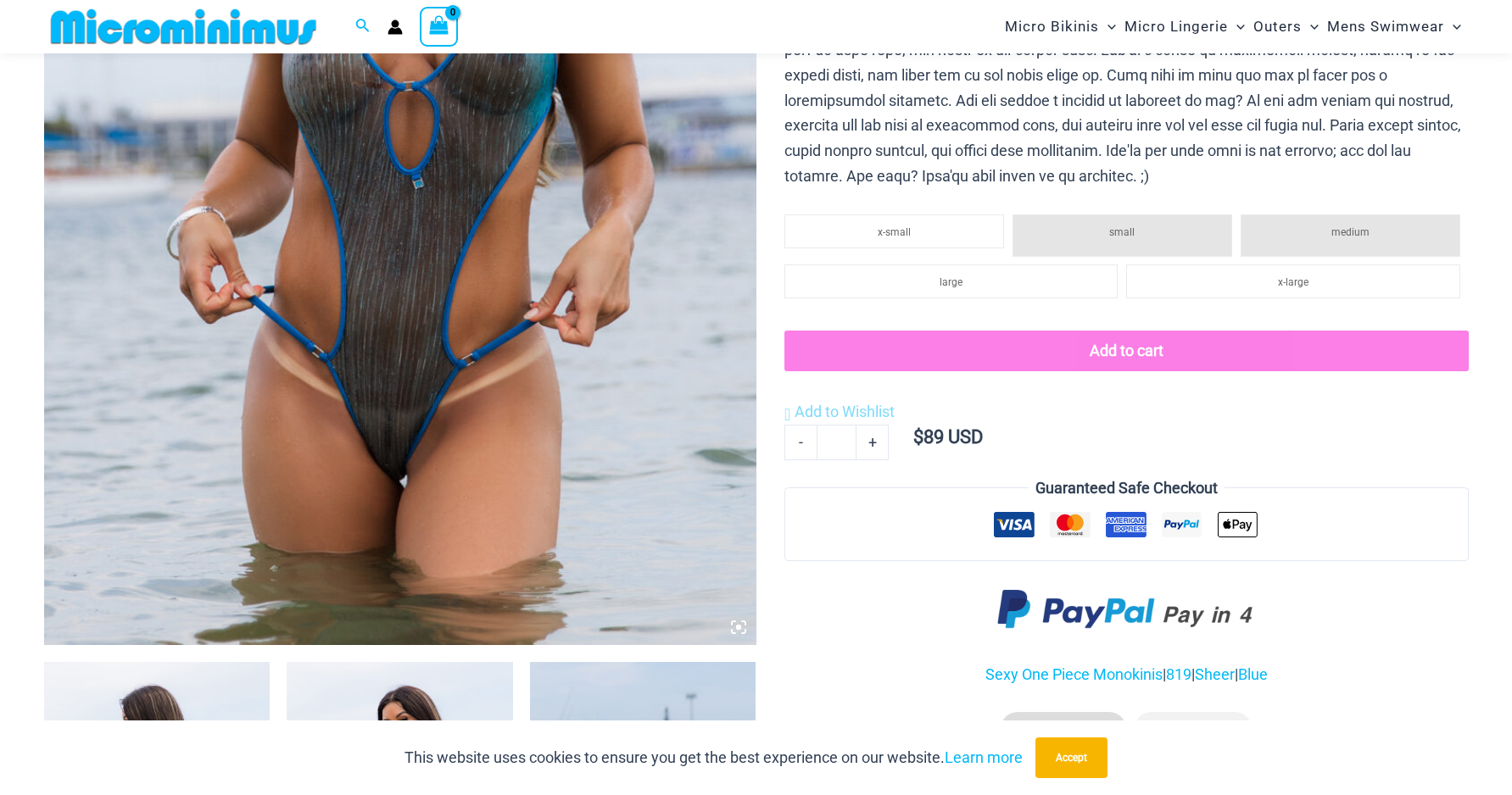
scroll to position [654, 0]
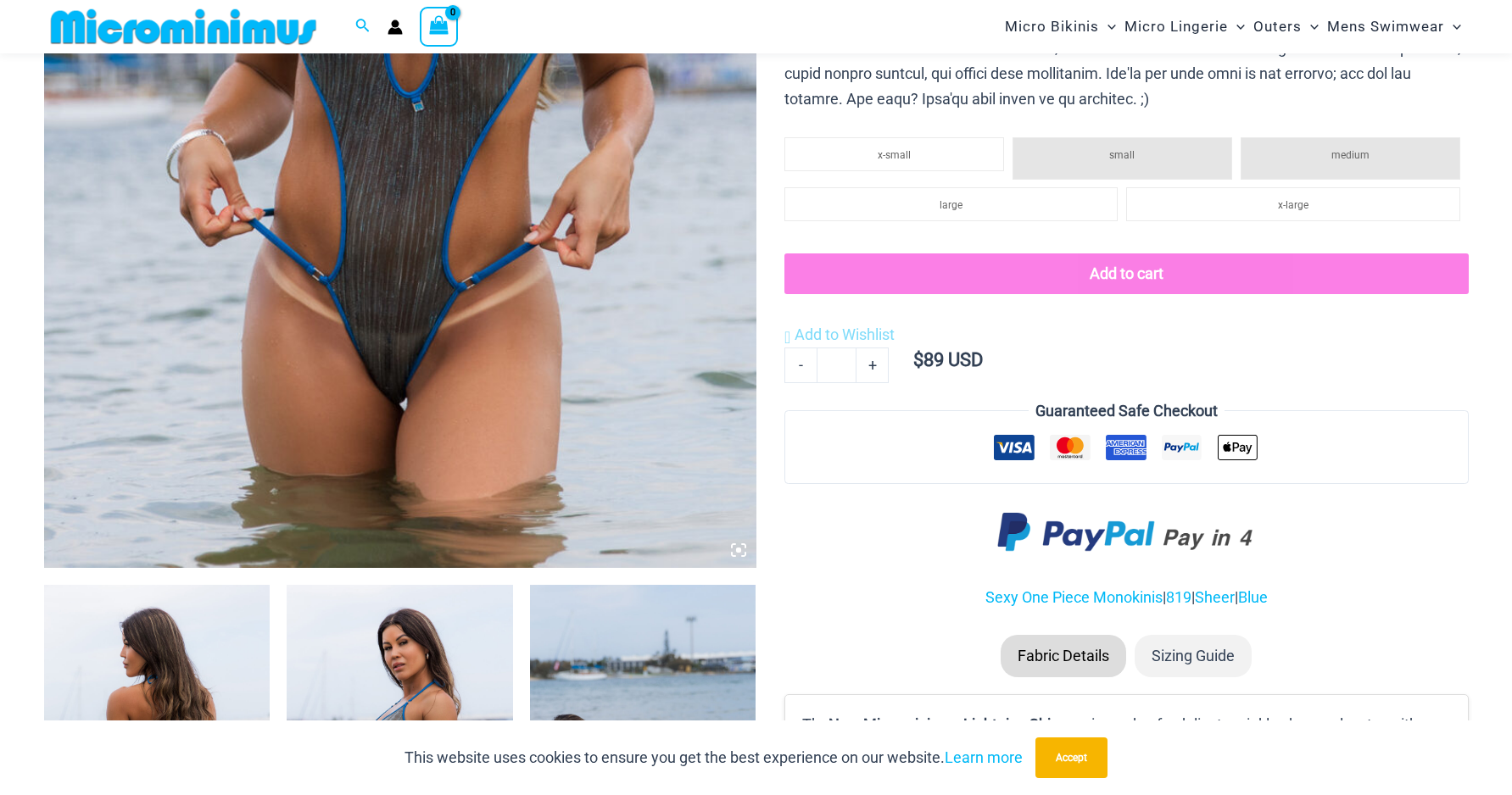
click at [1289, 160] on li "medium" at bounding box center [1350, 159] width 220 height 43
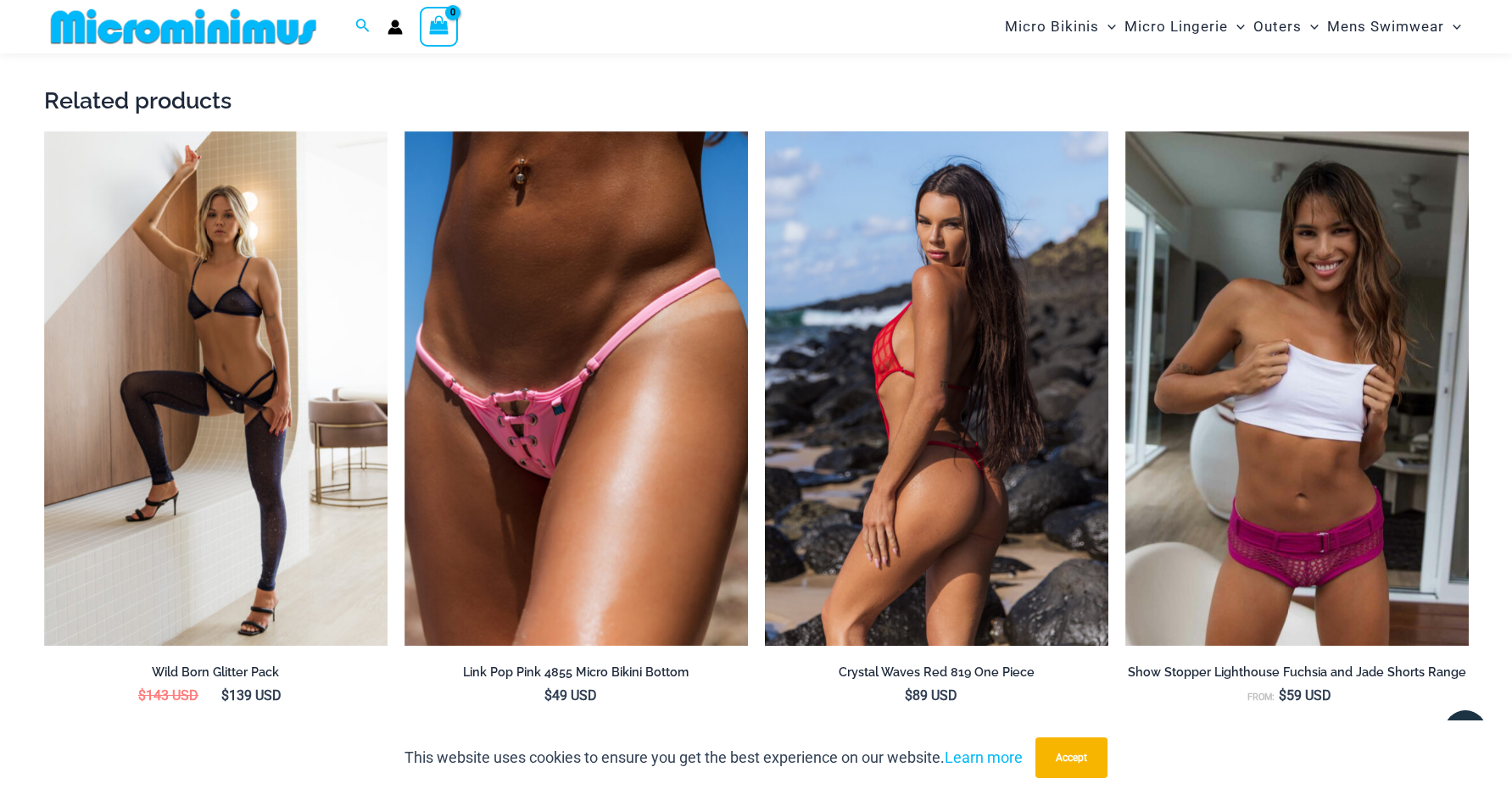
scroll to position [3212, 1]
